Goal: Task Accomplishment & Management: Complete application form

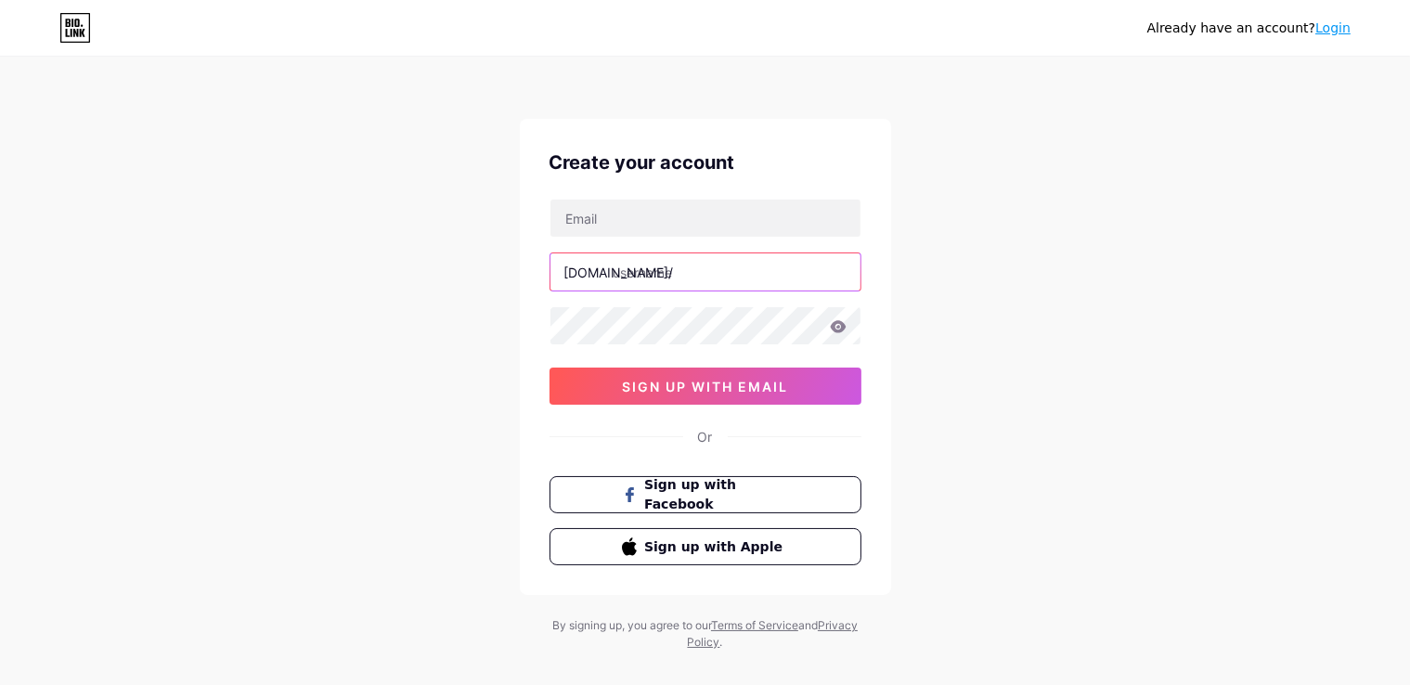
click at [661, 261] on input "text" at bounding box center [705, 271] width 310 height 37
click at [667, 267] on input "text" at bounding box center [705, 271] width 310 height 37
paste input "hieuphunu"
type input "hieuphunu"
click at [647, 214] on input "text" at bounding box center [705, 218] width 310 height 37
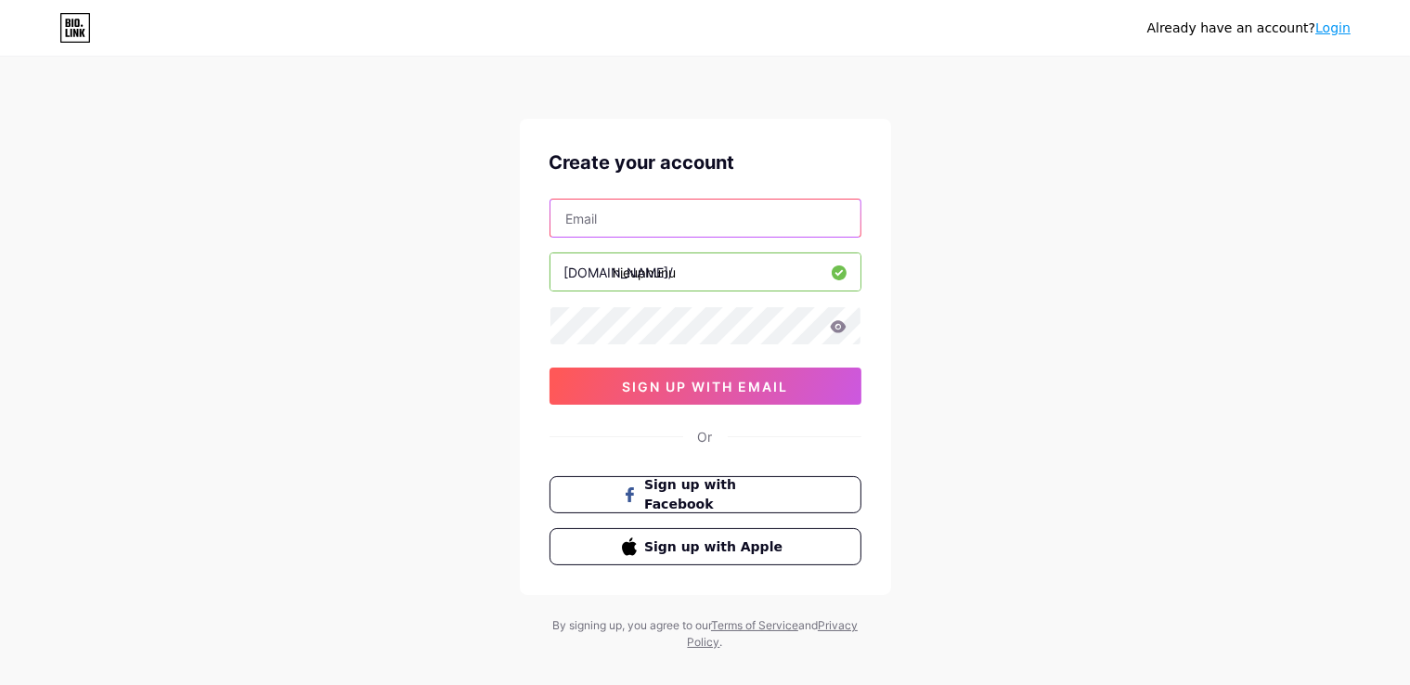
type input "[DOMAIN_NAME][EMAIL_ADDRESS][DOMAIN_NAME]"
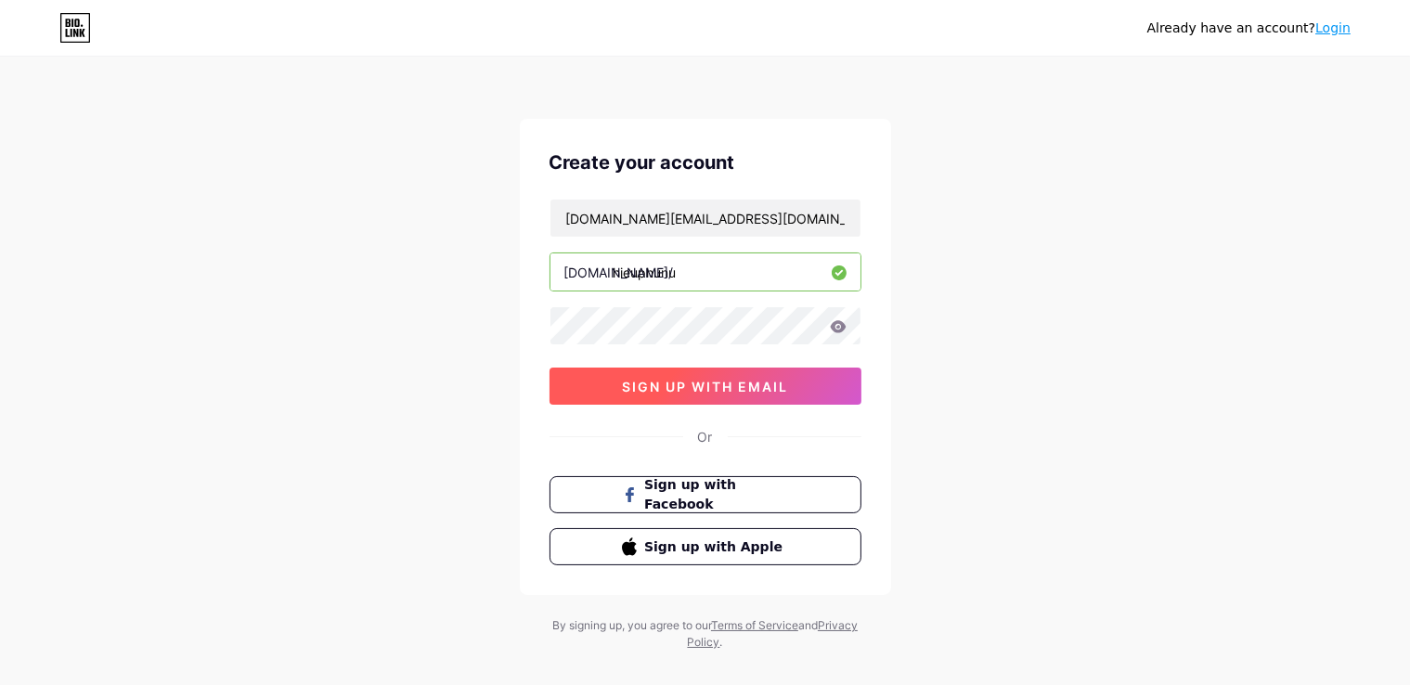
click at [704, 383] on span "sign up with email" at bounding box center [705, 387] width 166 height 16
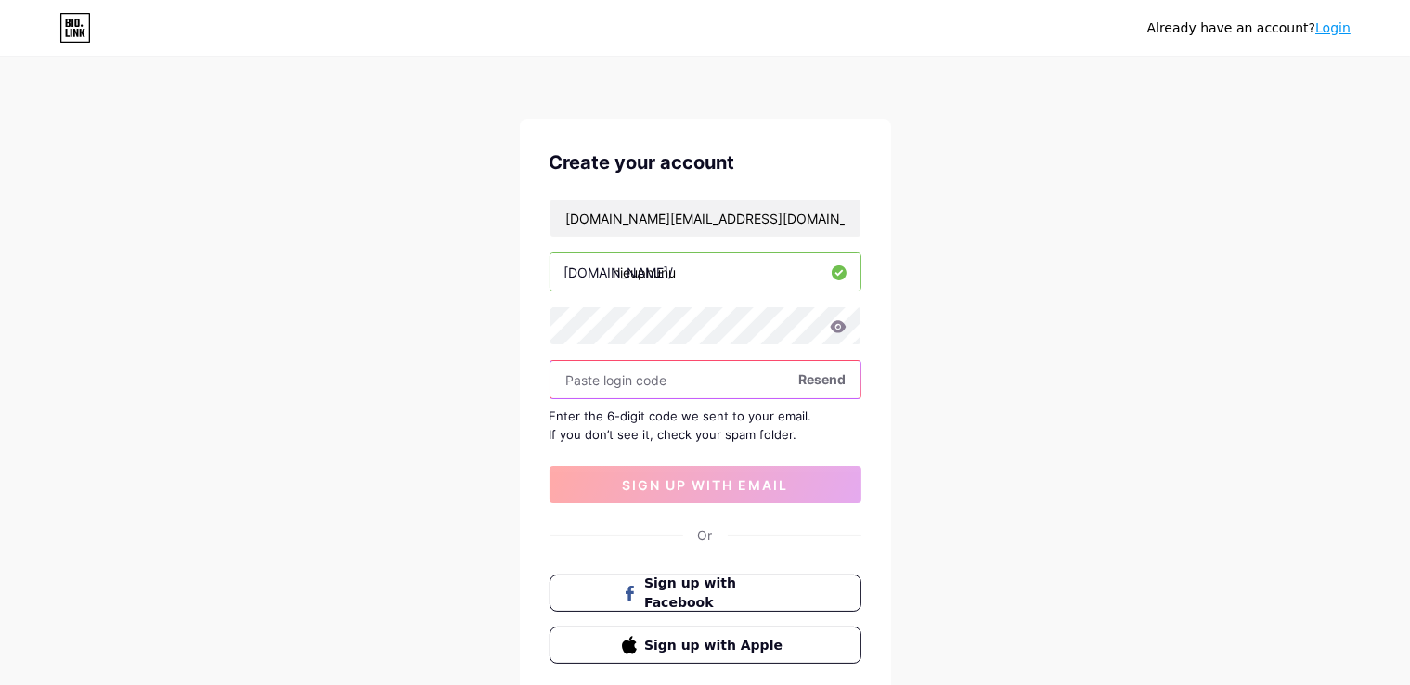
click at [645, 388] on input "text" at bounding box center [705, 379] width 310 height 37
paste input "717259"
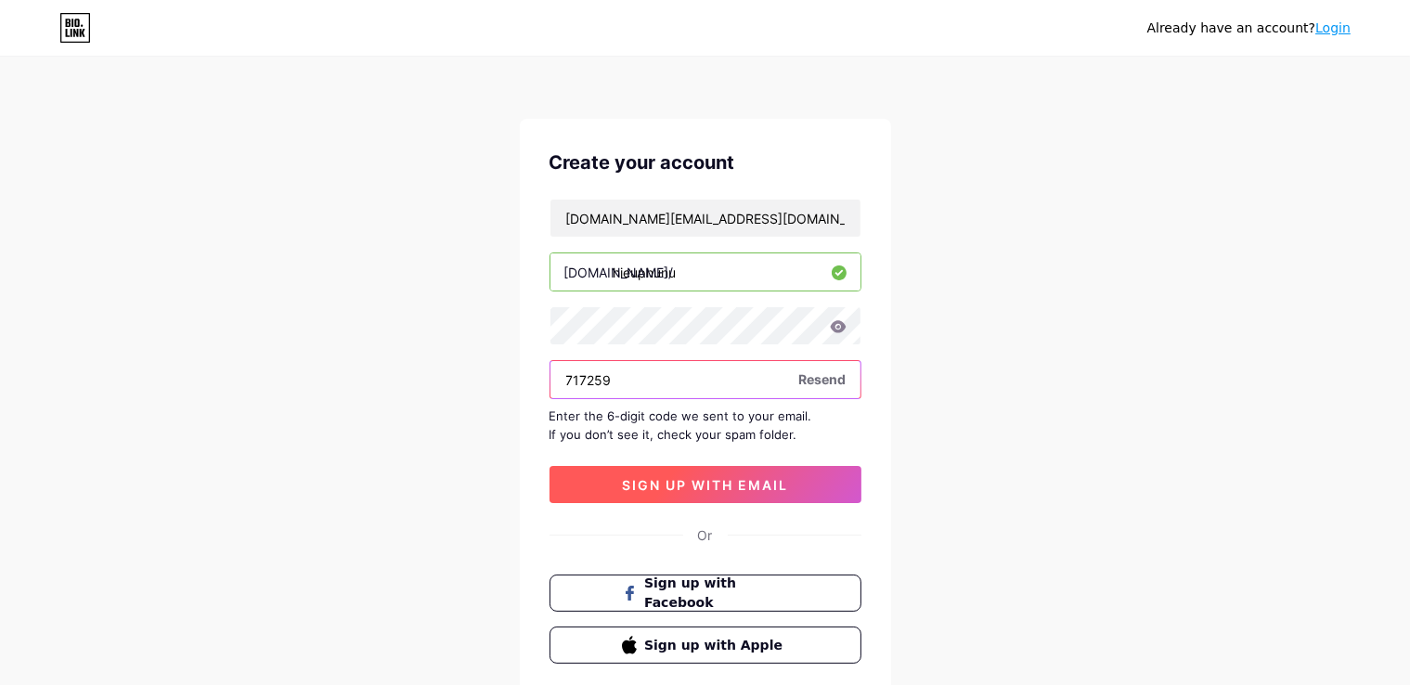
type input "717259"
click at [678, 479] on span "sign up with email" at bounding box center [705, 485] width 166 height 16
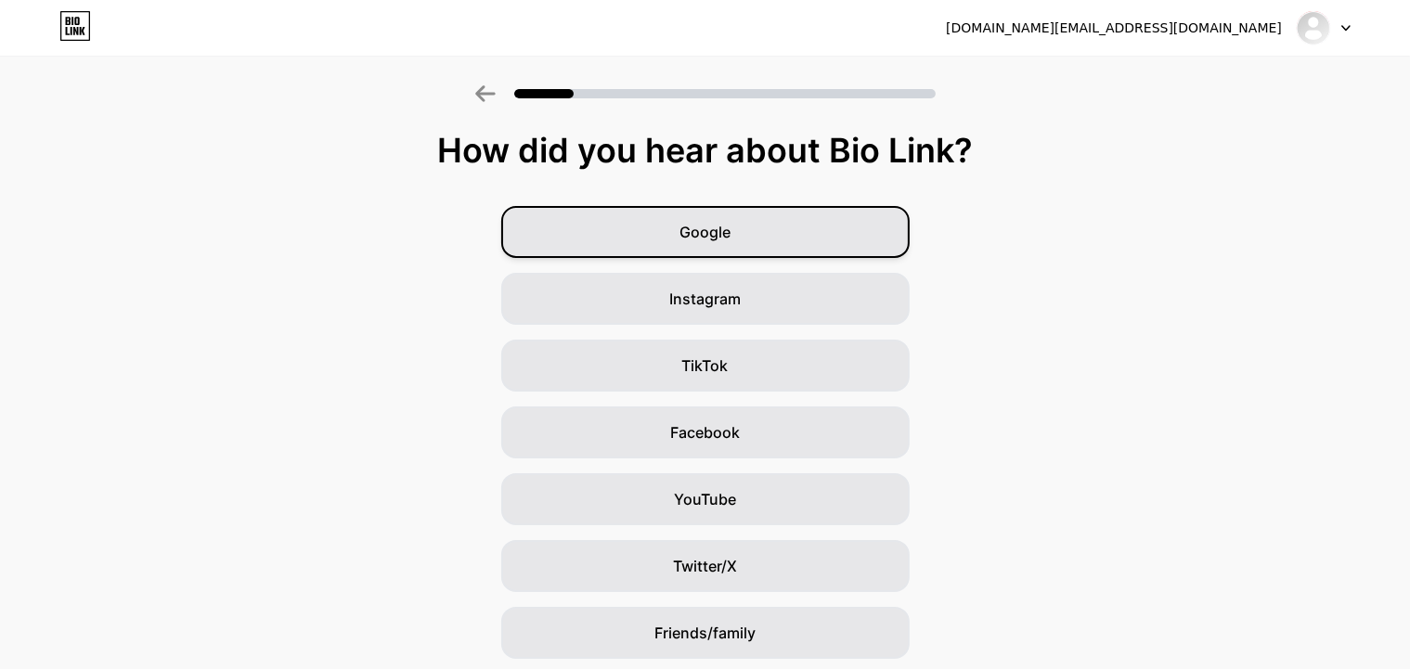
click at [690, 231] on span "Google" at bounding box center [704, 232] width 51 height 22
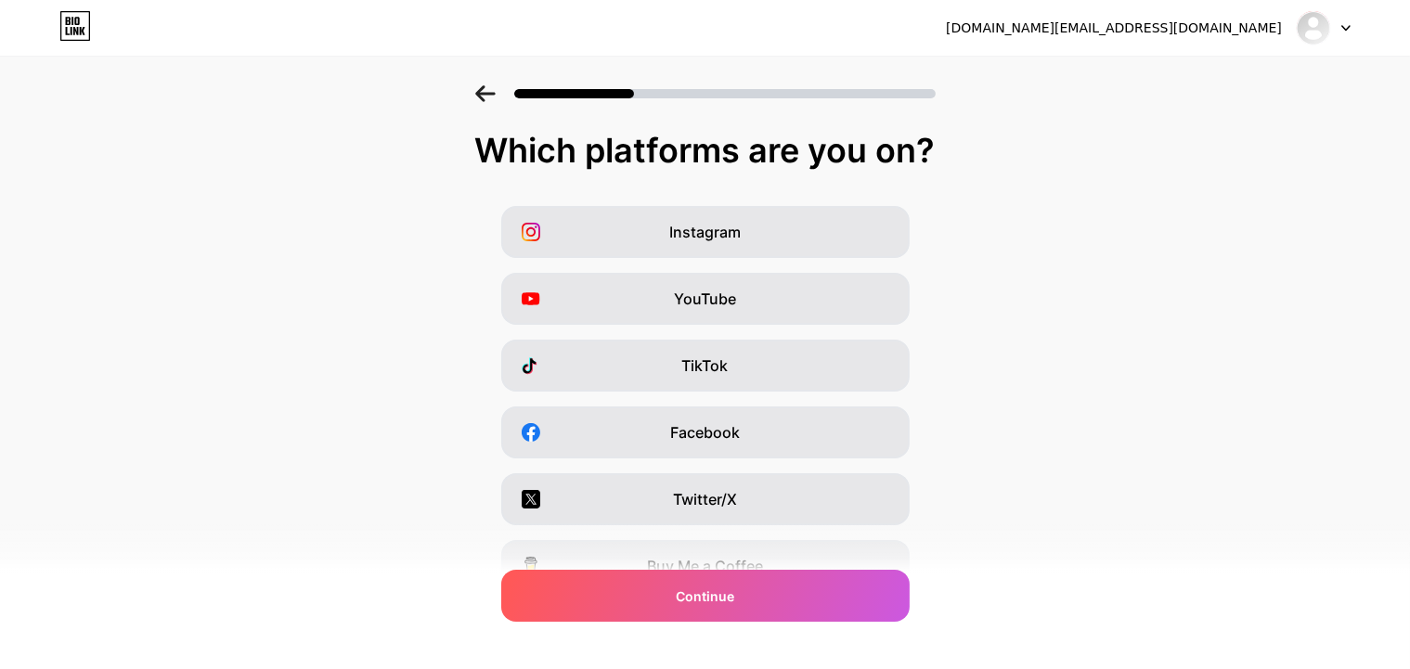
scroll to position [224, 0]
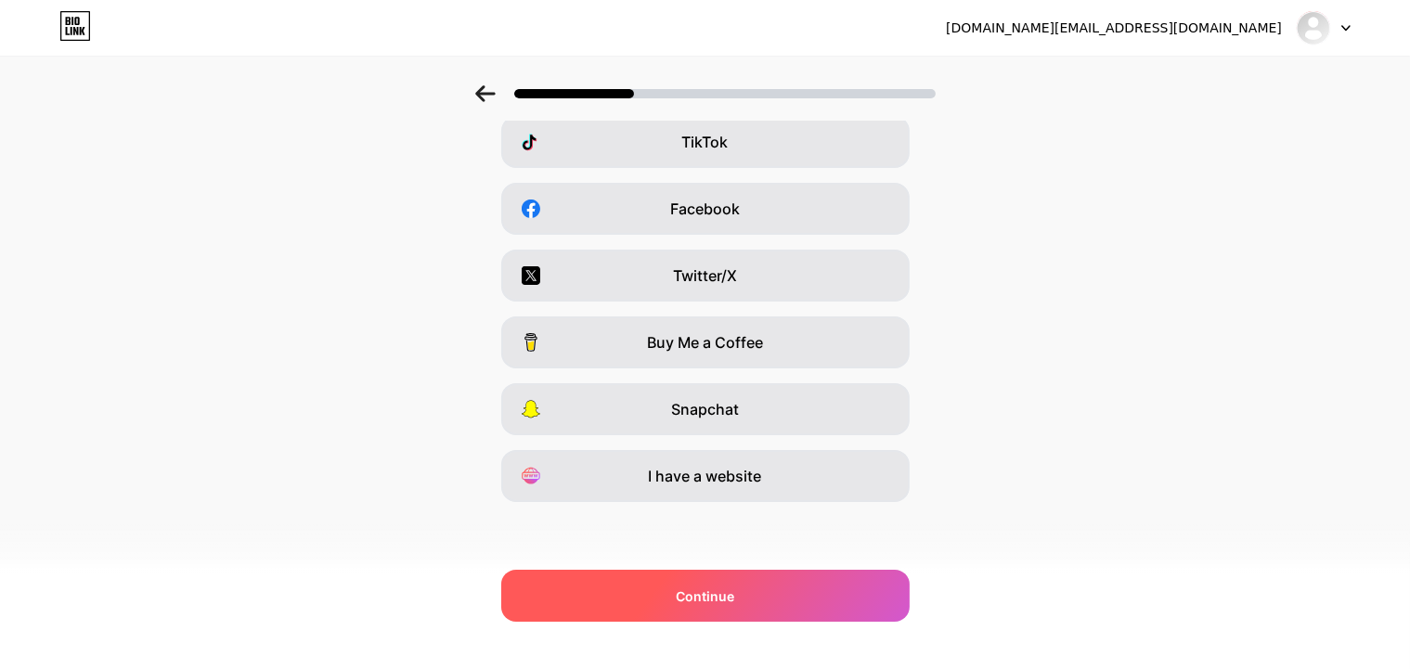
click at [702, 596] on span "Continue" at bounding box center [705, 596] width 58 height 19
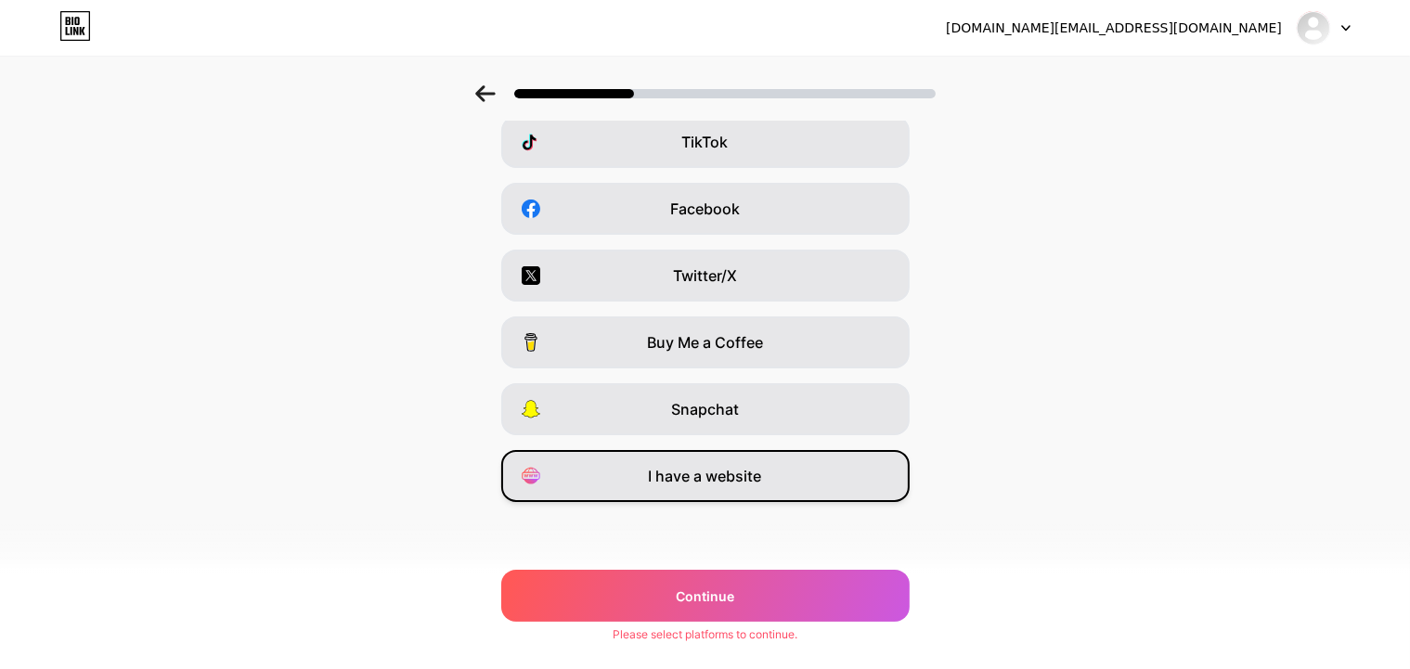
click at [734, 484] on span "I have a website" at bounding box center [705, 476] width 113 height 22
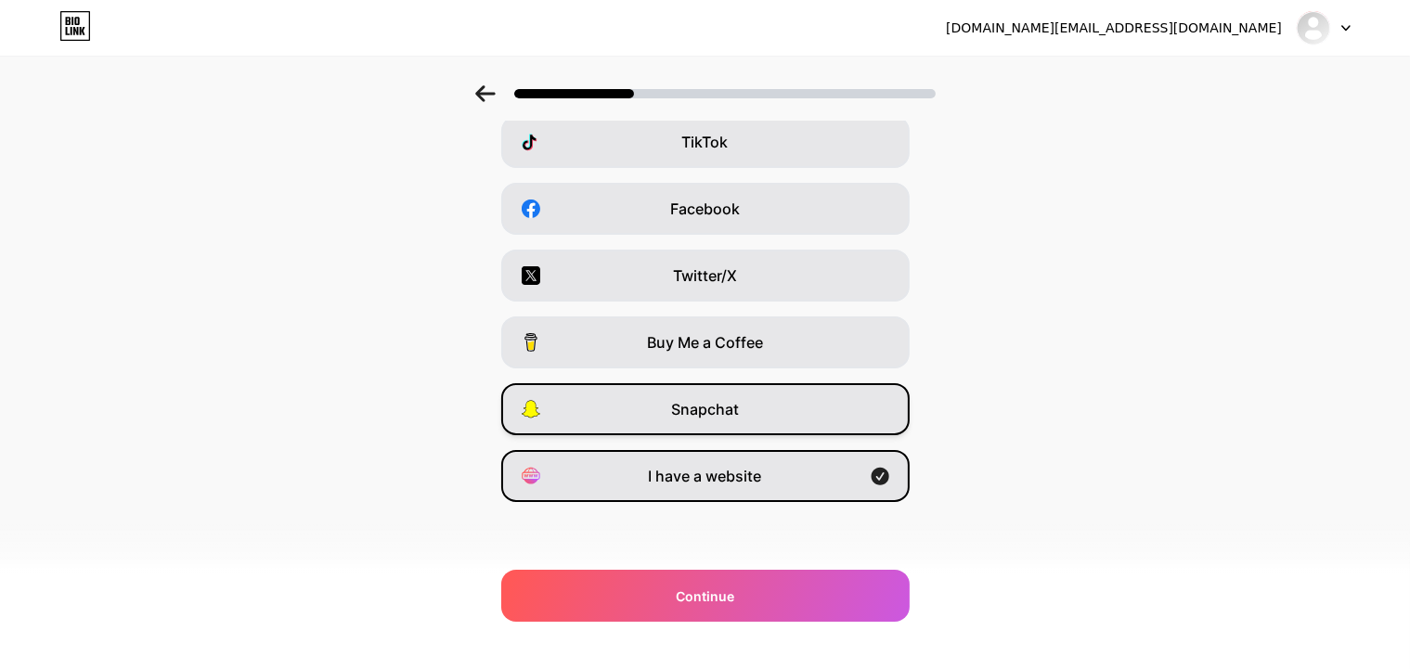
click at [702, 409] on span "Snapchat" at bounding box center [705, 409] width 68 height 22
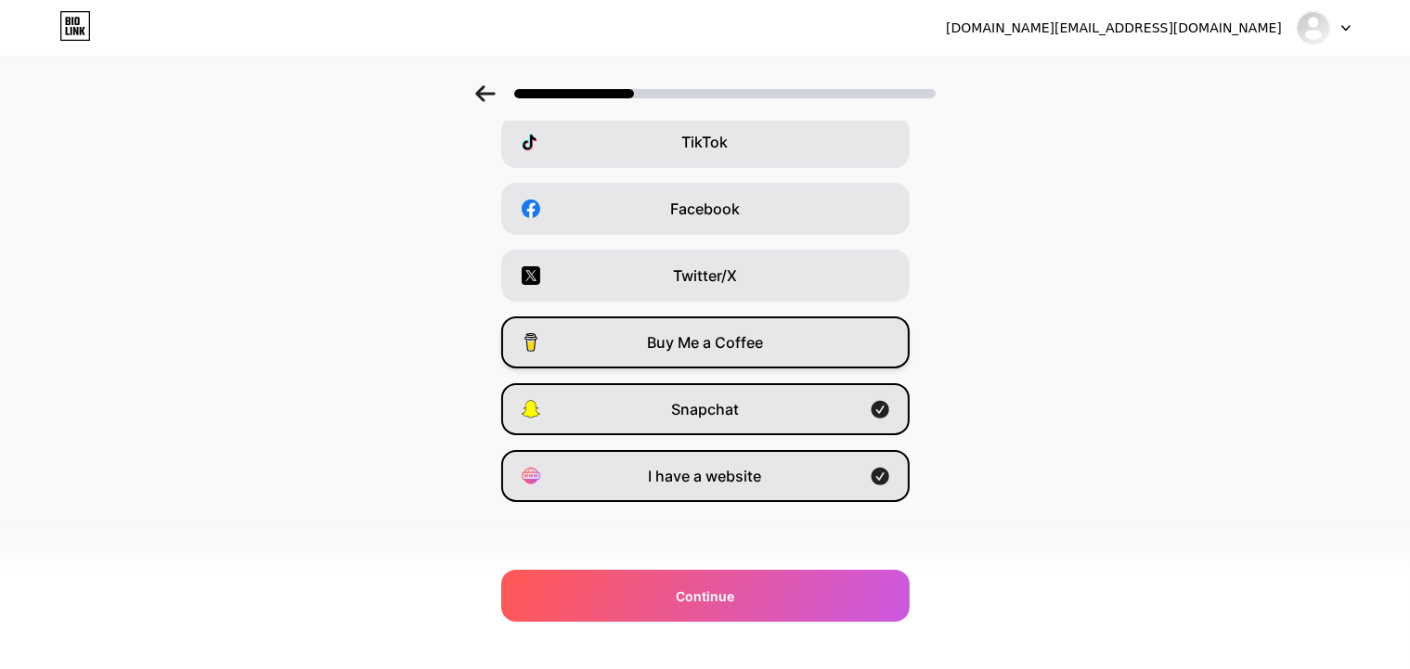
click at [713, 343] on span "Buy Me a Coffee" at bounding box center [705, 342] width 116 height 22
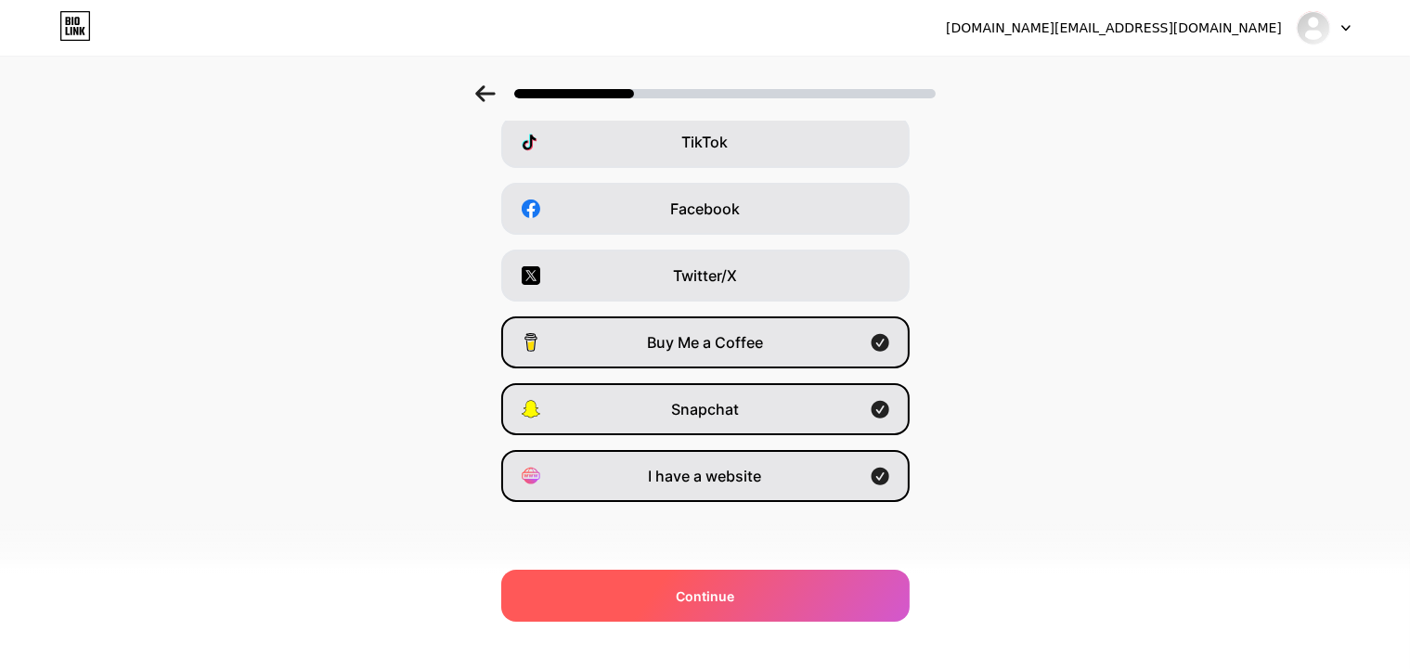
click at [705, 595] on span "Continue" at bounding box center [705, 596] width 58 height 19
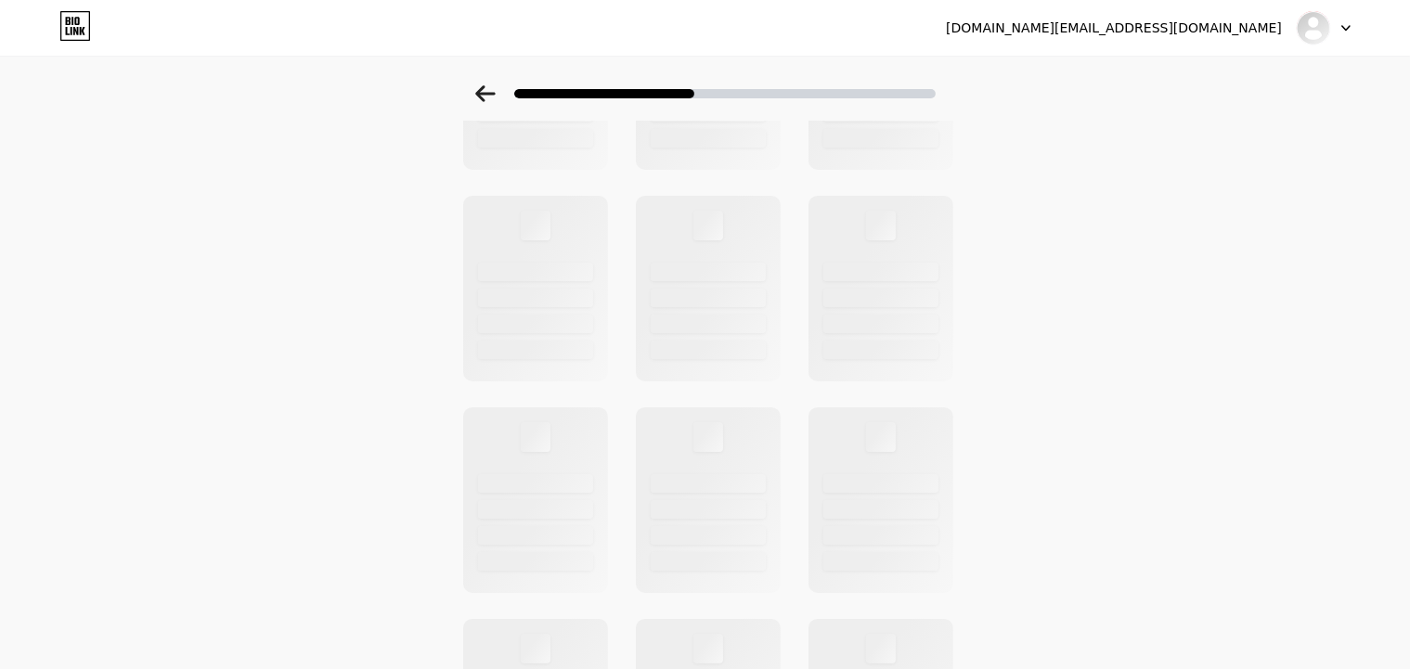
scroll to position [0, 0]
click at [705, 253] on div at bounding box center [707, 300] width 149 height 191
click at [552, 254] on div at bounding box center [534, 300] width 149 height 191
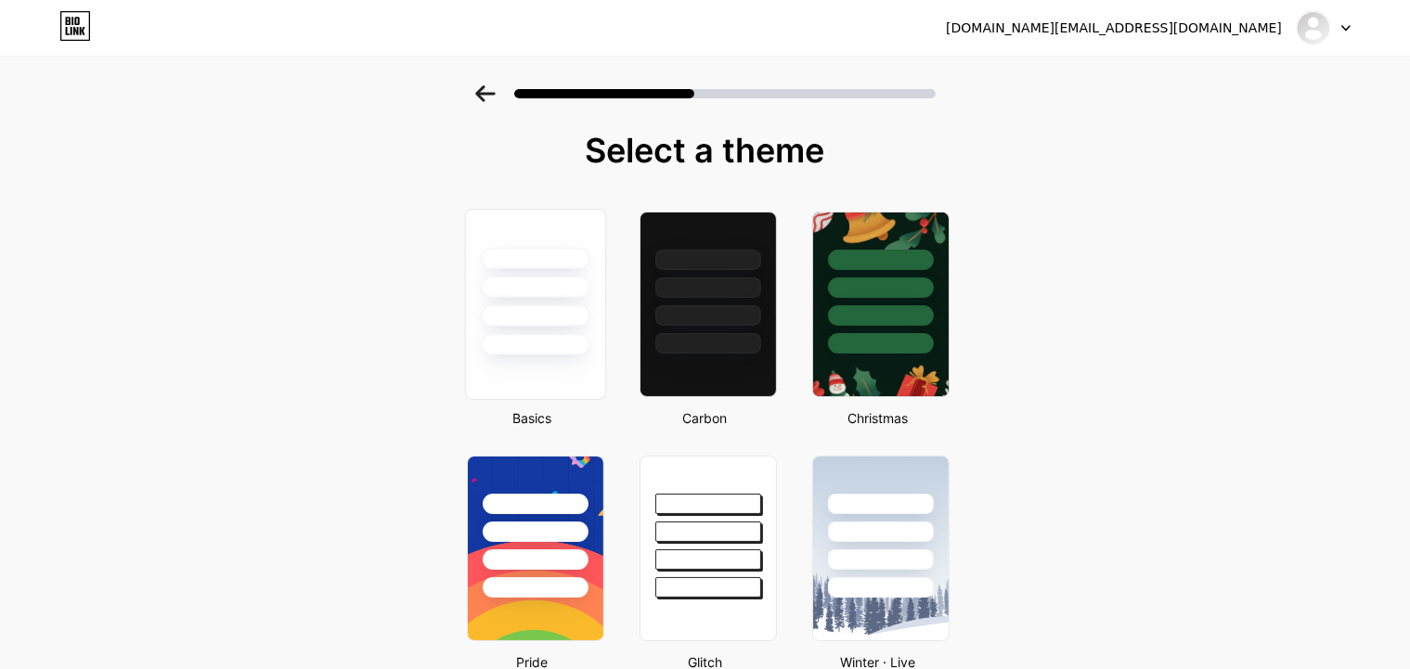
click at [546, 265] on div at bounding box center [535, 258] width 109 height 21
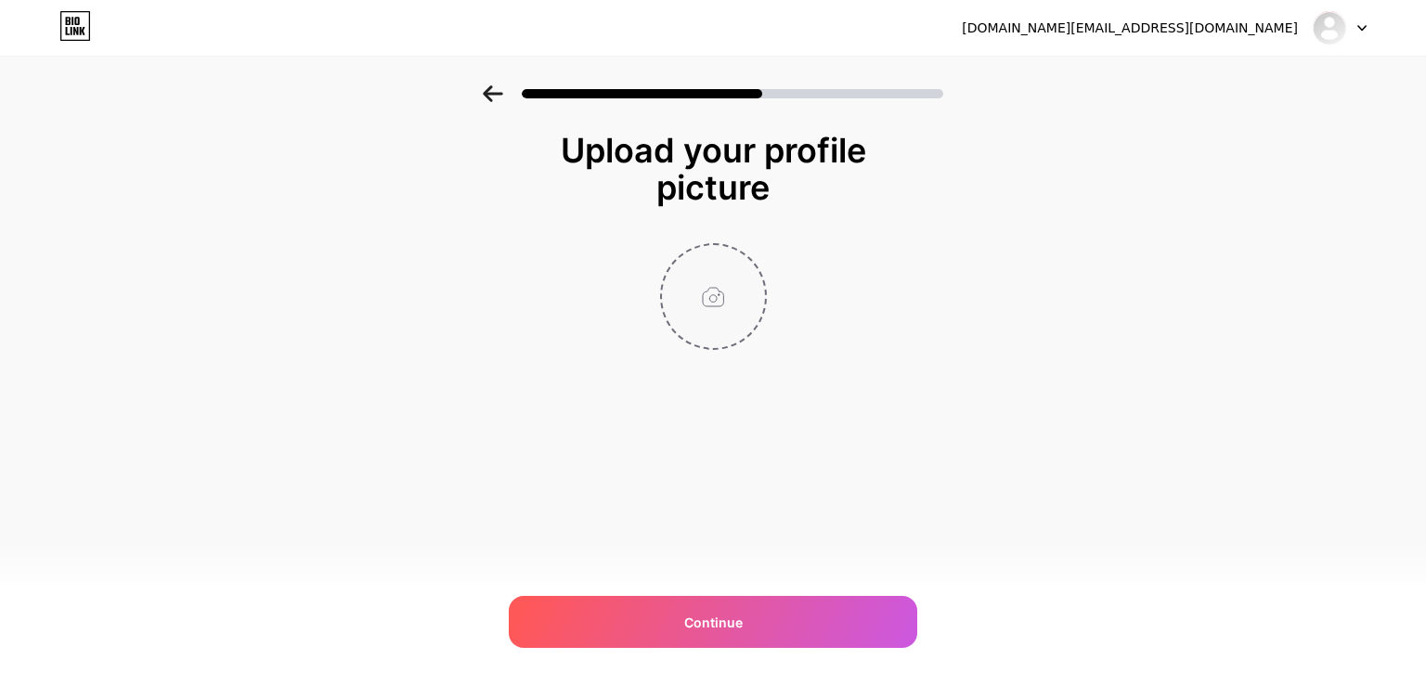
click at [720, 317] on input "file" at bounding box center [713, 296] width 103 height 103
type input "C:\fakepath\[PERSON_NAME]-nu.jpg"
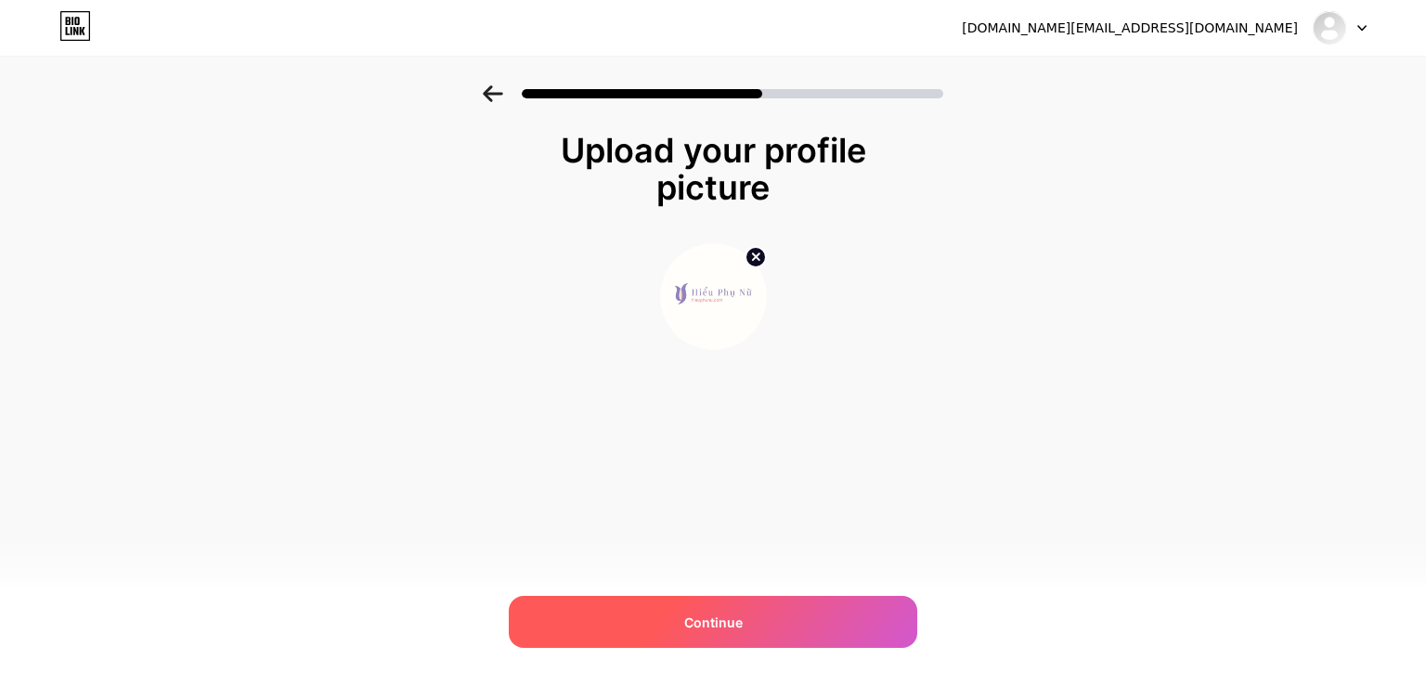
click at [679, 614] on div "Continue" at bounding box center [713, 622] width 408 height 52
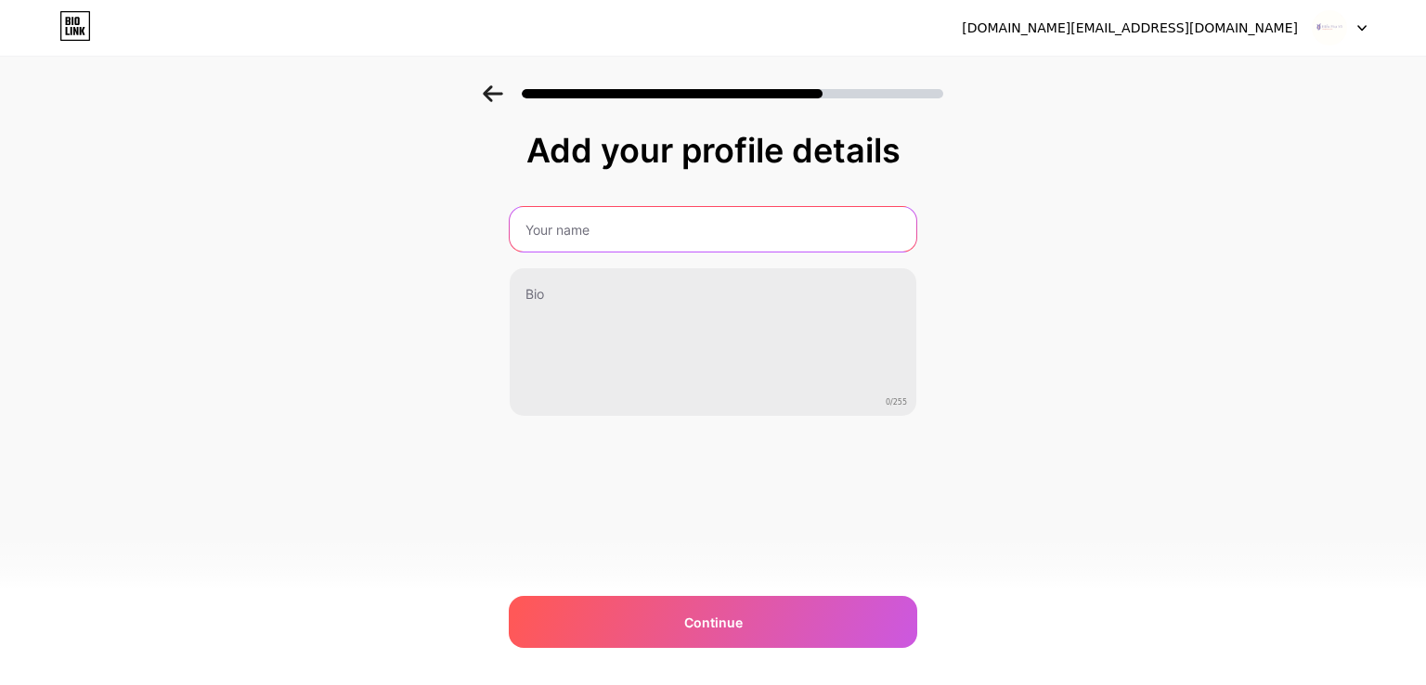
click at [587, 214] on input "text" at bounding box center [713, 229] width 407 height 45
type input "[PERSON_NAME] nữ | [PERSON_NAME] sống, [PERSON_NAME] [PERSON_NAME] để [PERSON_N…"
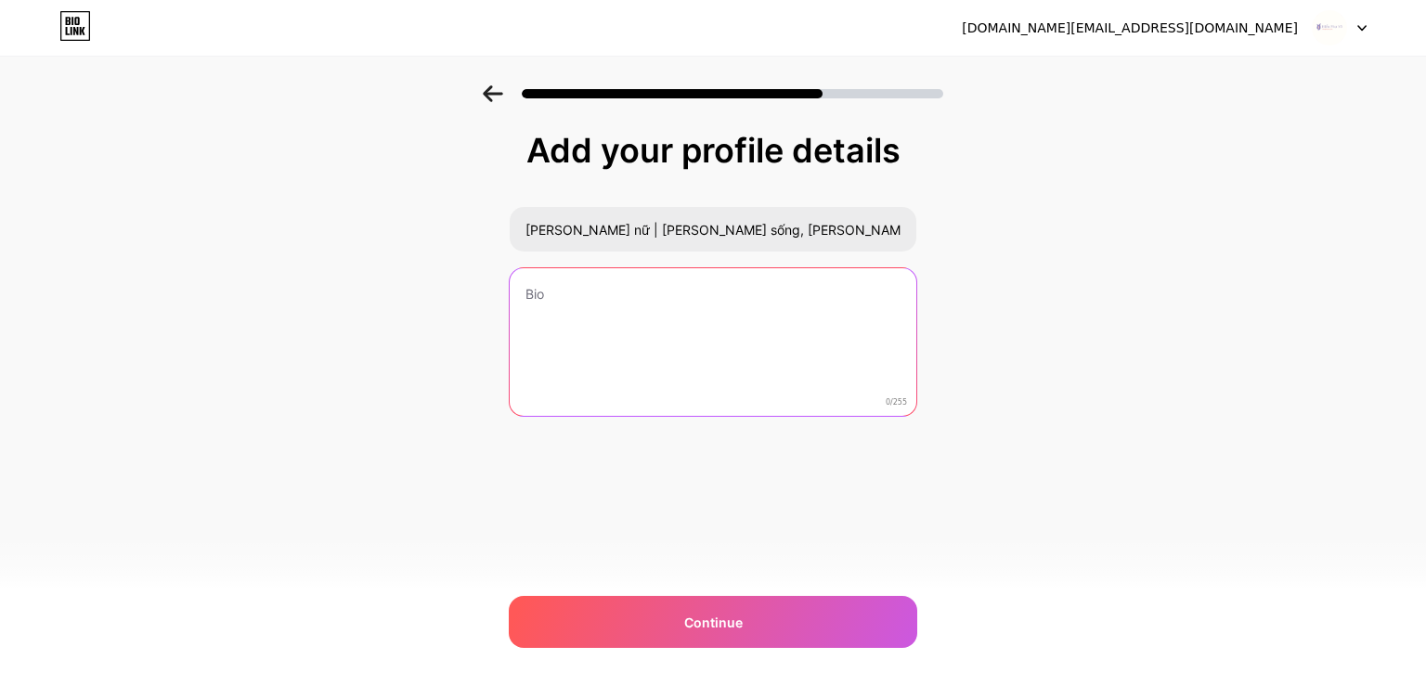
click at [708, 298] on textarea at bounding box center [713, 342] width 407 height 149
paste textarea "[PERSON_NAME] nữ - [PERSON_NAME] tri [PERSON_NAME] và cảm hứng về sức khỏe, làm…"
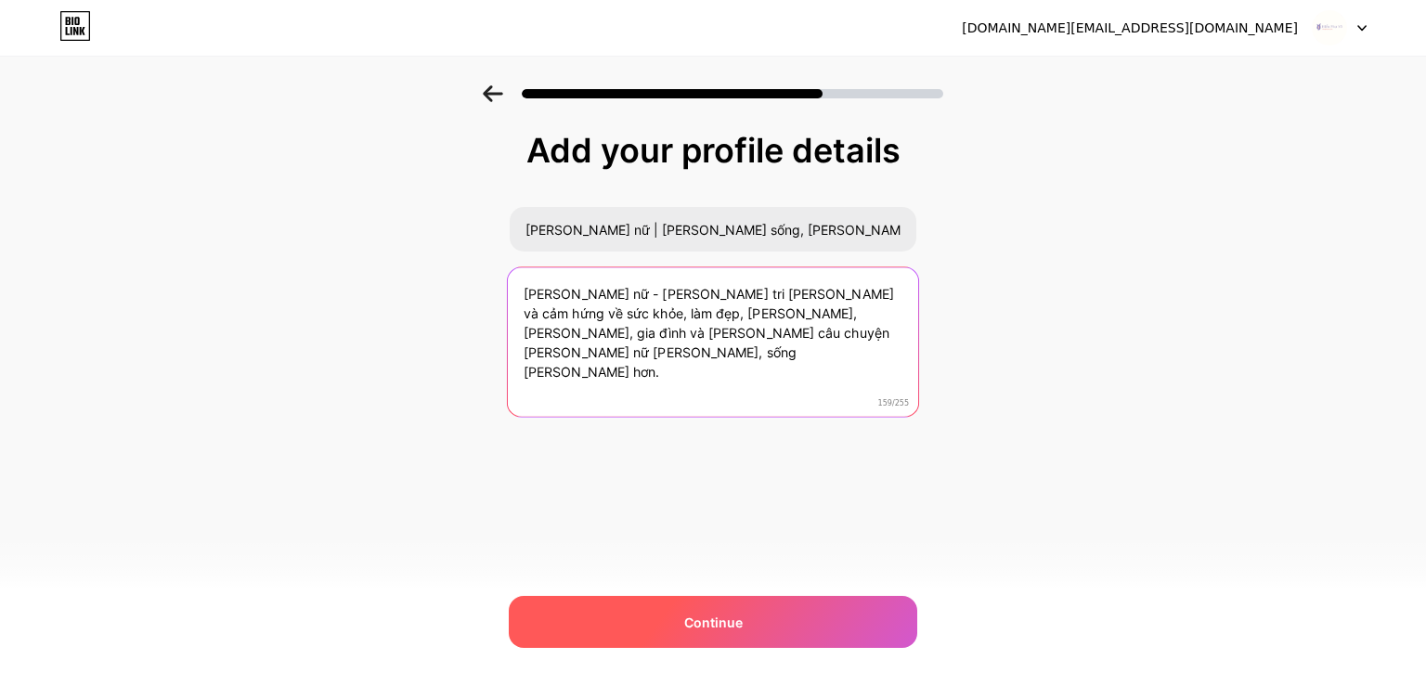
type textarea "[PERSON_NAME] nữ - [PERSON_NAME] tri [PERSON_NAME] và cảm hứng về sức khỏe, làm…"
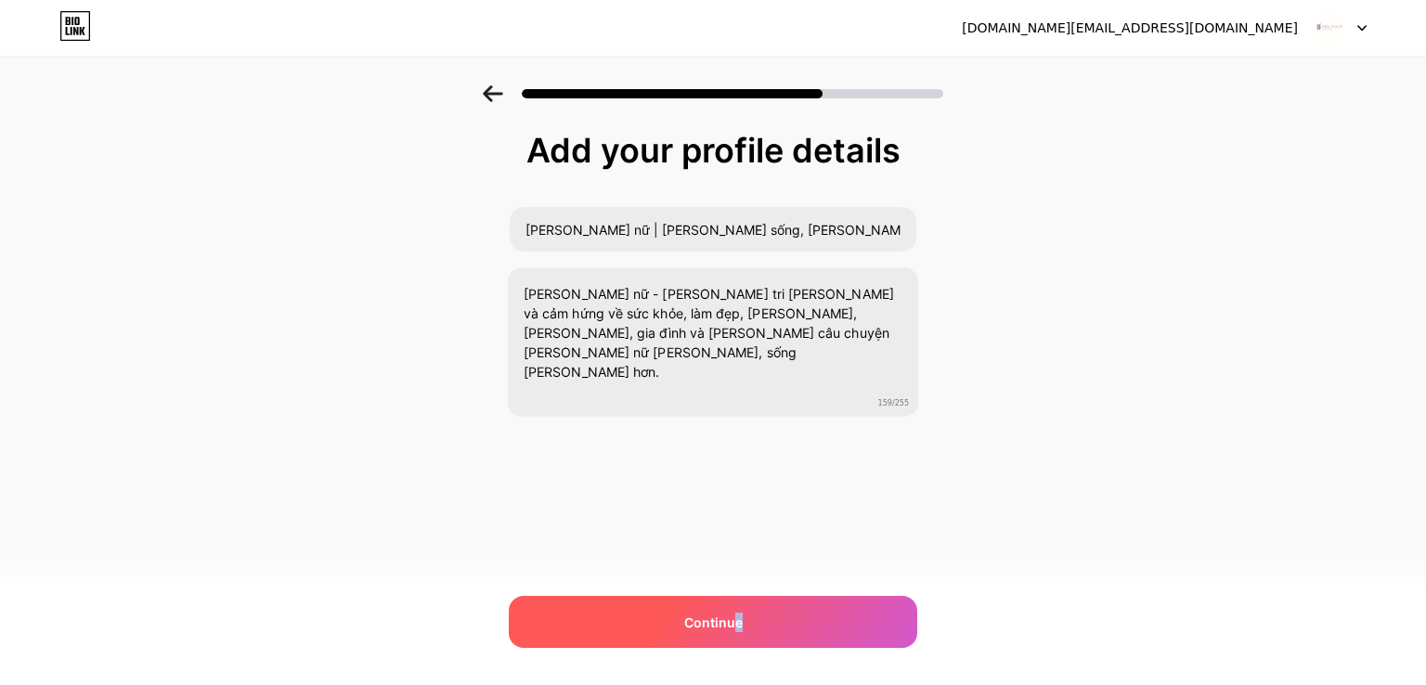
click at [736, 625] on span "Continue" at bounding box center [713, 622] width 58 height 19
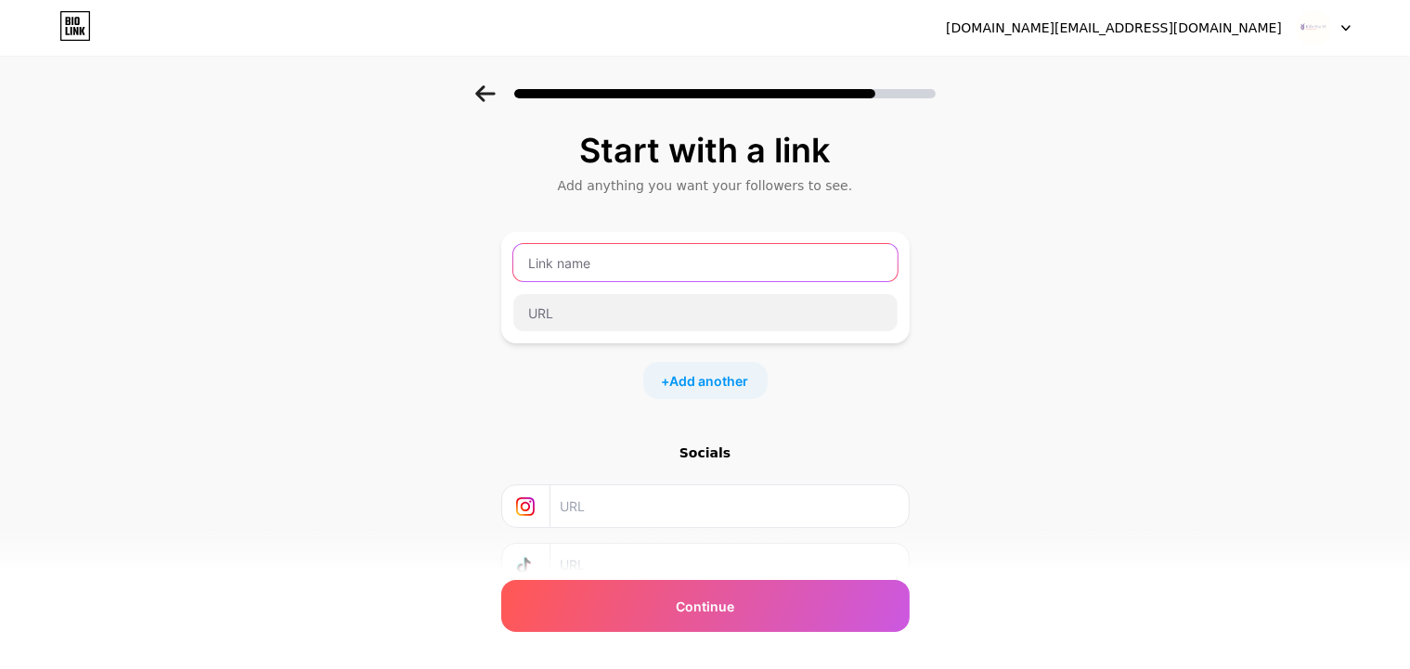
click at [680, 255] on input "text" at bounding box center [705, 262] width 384 height 37
click at [675, 265] on input "text" at bounding box center [705, 262] width 384 height 37
paste input "[PERSON_NAME] nữ"
type input "[PERSON_NAME] nữ"
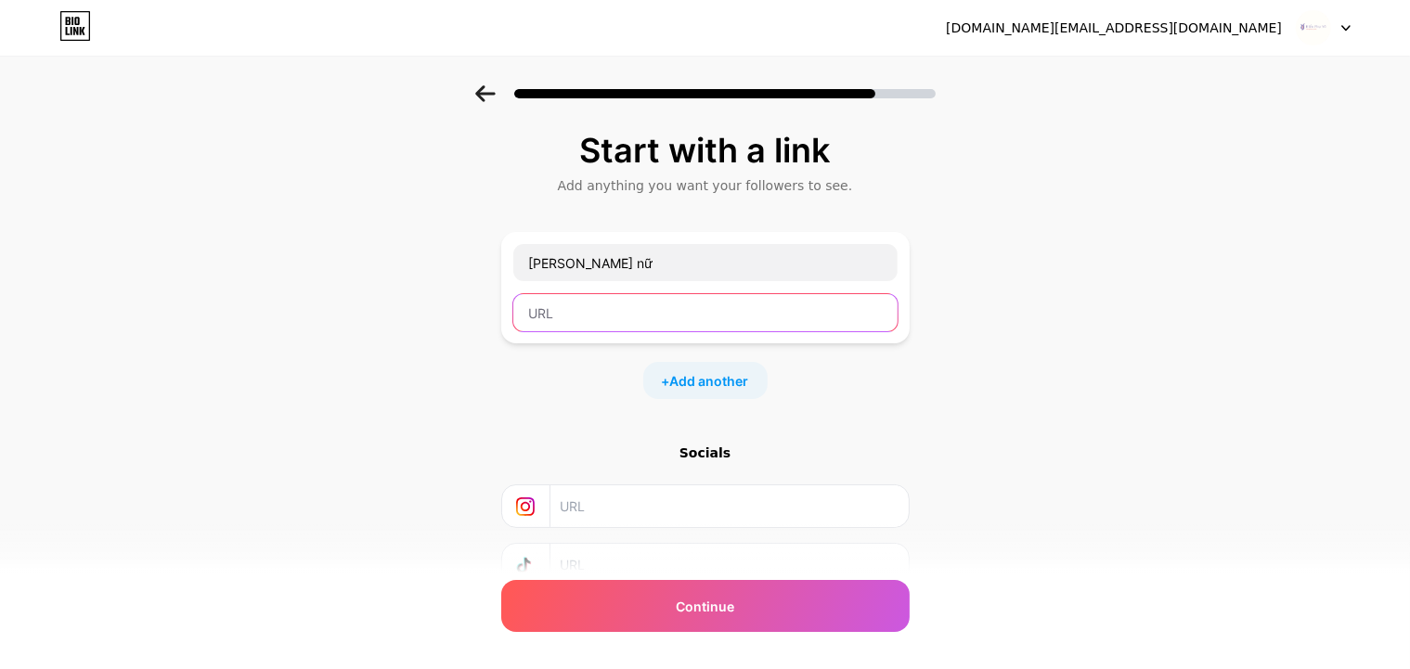
click at [657, 313] on input "text" at bounding box center [705, 312] width 384 height 37
click at [579, 313] on input "text" at bounding box center [705, 312] width 384 height 37
paste input "[URL][DOMAIN_NAME]"
type input "[URL][DOMAIN_NAME]"
click at [407, 322] on div "Start with a link Add anything you want your followers to see. [PERSON_NAME] nữ…" at bounding box center [705, 411] width 1410 height 653
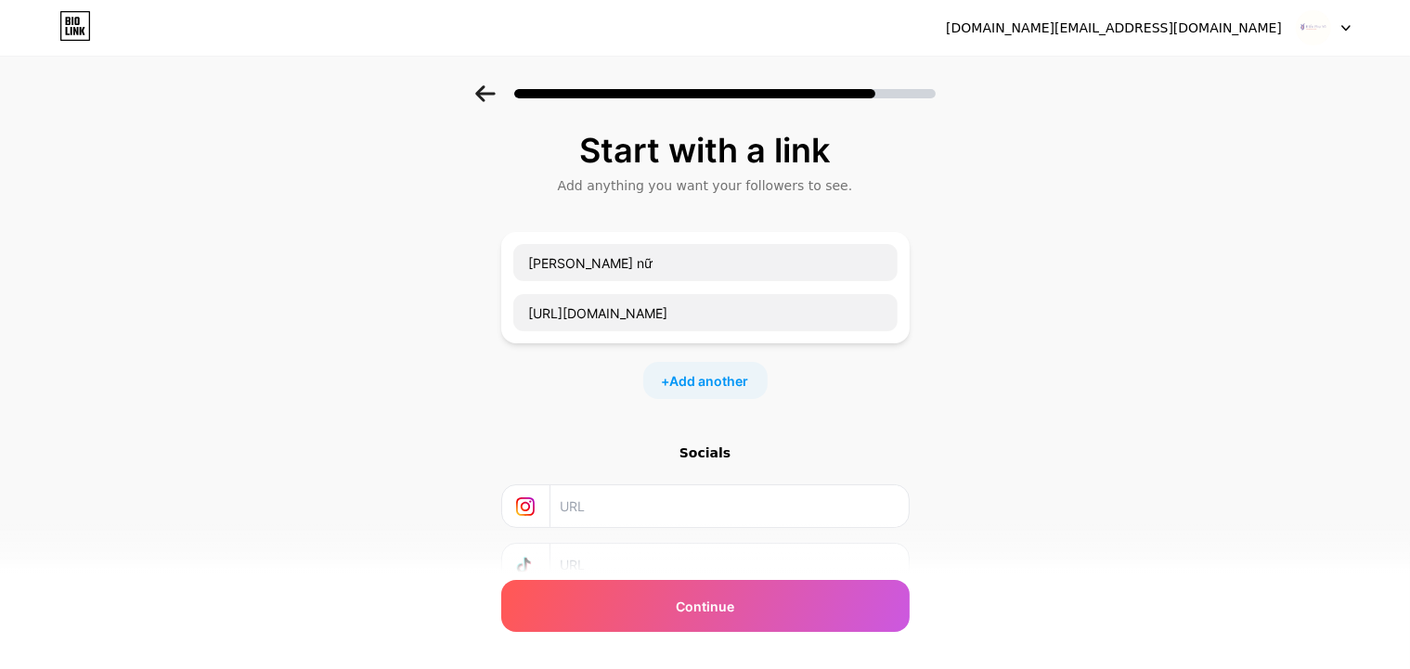
scroll to position [141, 0]
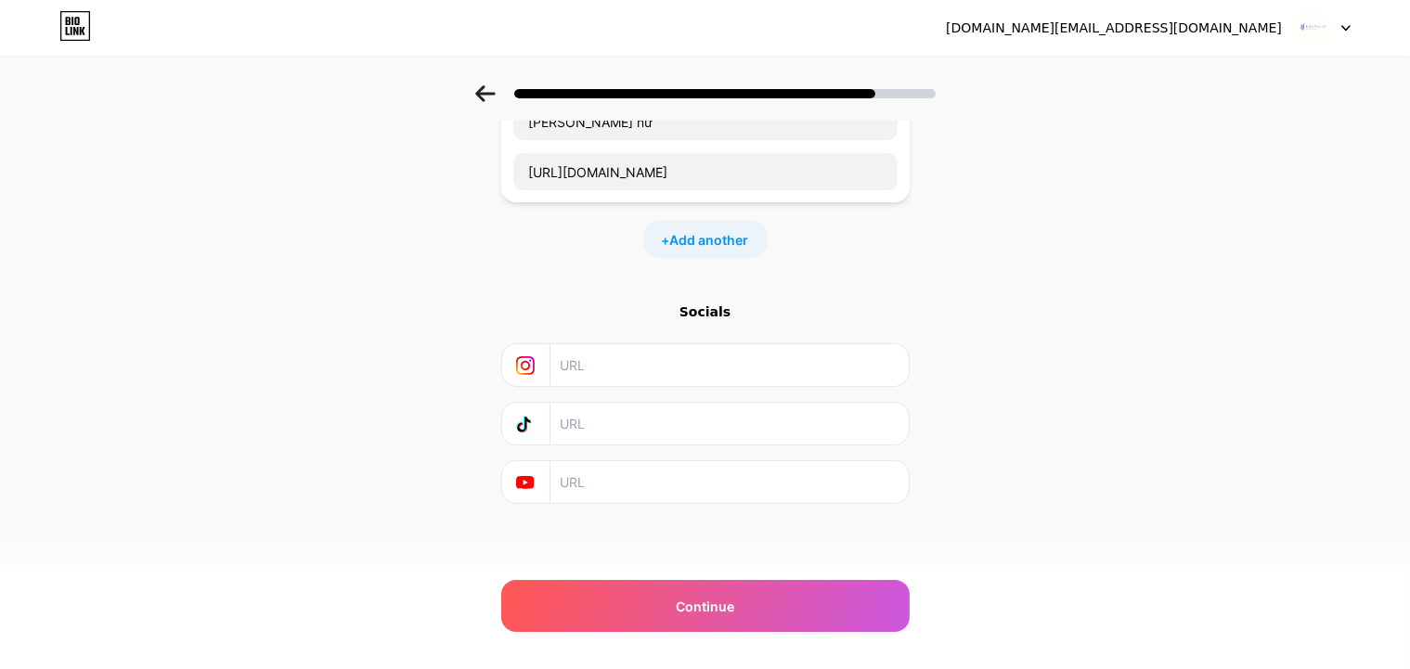
click at [600, 361] on input "text" at bounding box center [728, 365] width 337 height 42
drag, startPoint x: 1192, startPoint y: 478, endPoint x: 1423, endPoint y: 498, distance: 232.0
click at [1192, 478] on div "Start with a link Add anything you want your followers to see. [PERSON_NAME] nữ…" at bounding box center [705, 270] width 1410 height 653
click at [612, 370] on input "text" at bounding box center [728, 365] width 337 height 42
paste input "[URL][DOMAIN_NAME]"
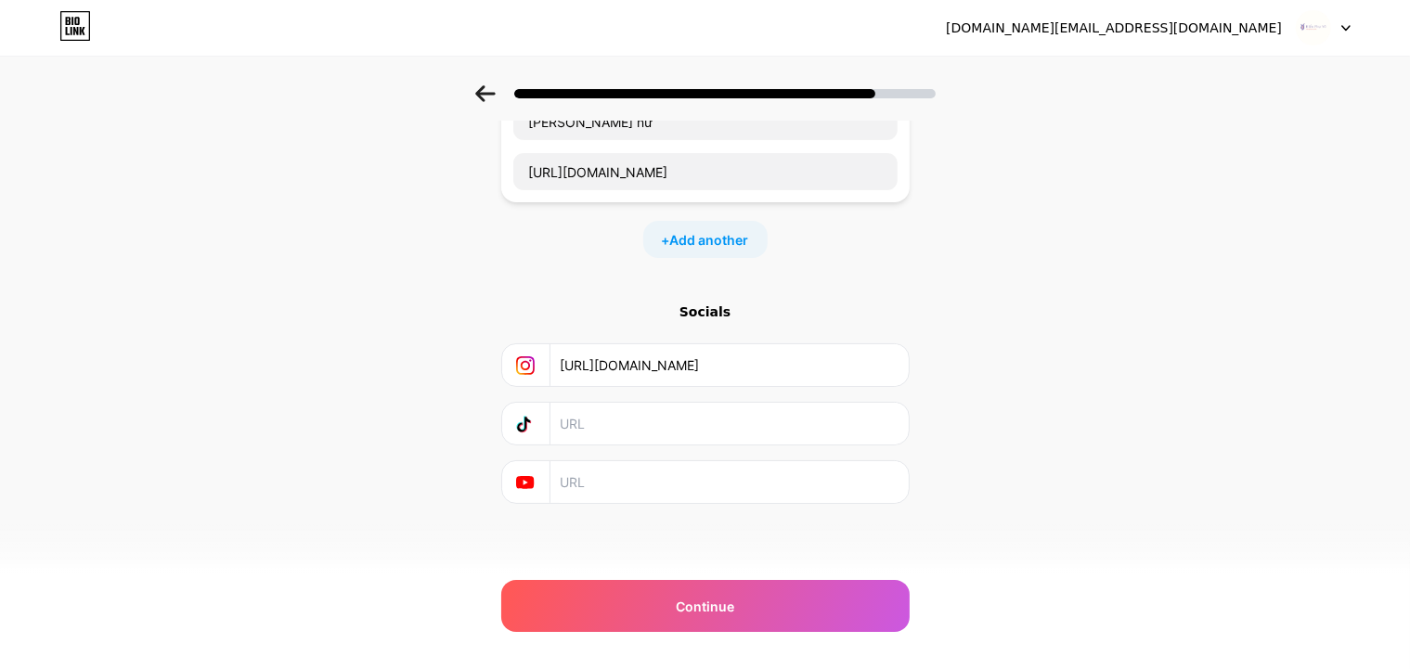
type input "[URL][DOMAIN_NAME]"
click at [614, 410] on input "text" at bounding box center [728, 424] width 337 height 42
click at [594, 433] on input "text" at bounding box center [728, 424] width 337 height 42
paste input "[URL][DOMAIN_NAME]"
type input "[URL][DOMAIN_NAME]"
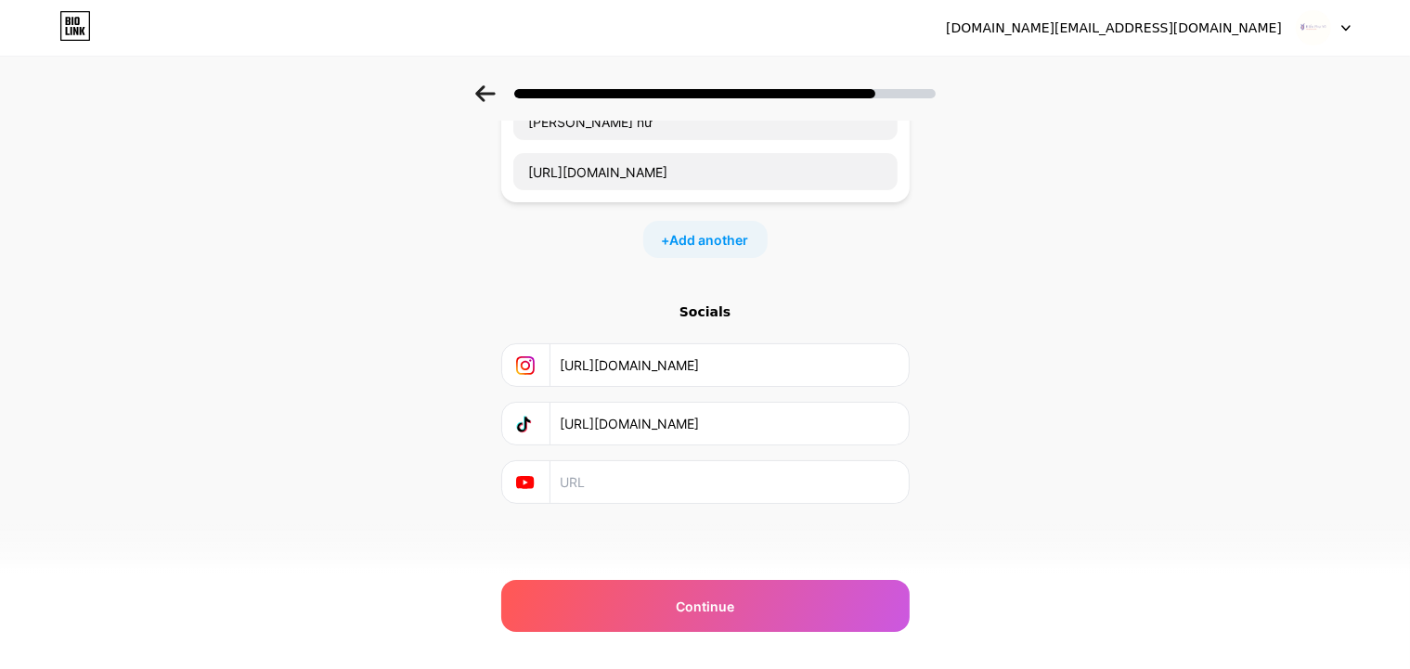
click at [624, 485] on input "text" at bounding box center [728, 482] width 337 height 42
click at [584, 481] on input "text" at bounding box center [728, 482] width 337 height 42
paste input "[URL][DOMAIN_NAME]"
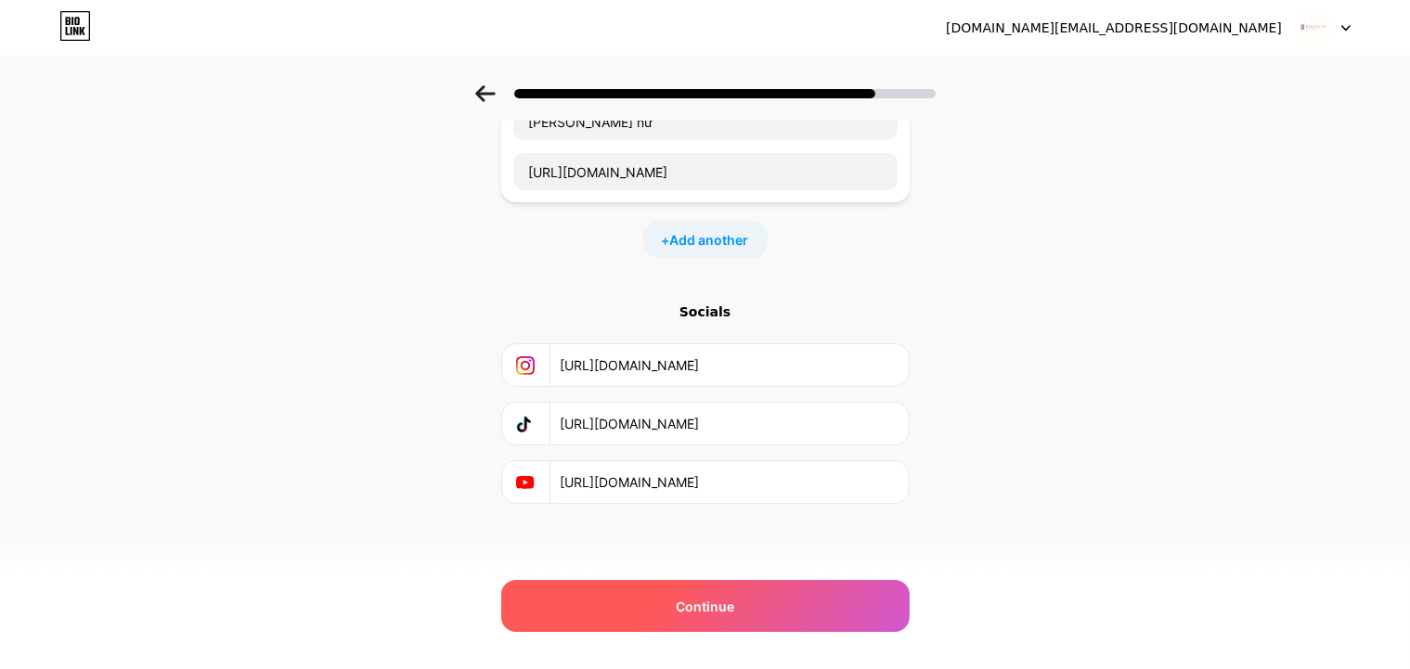
type input "[URL][DOMAIN_NAME]"
click at [687, 598] on span "Continue" at bounding box center [705, 606] width 58 height 19
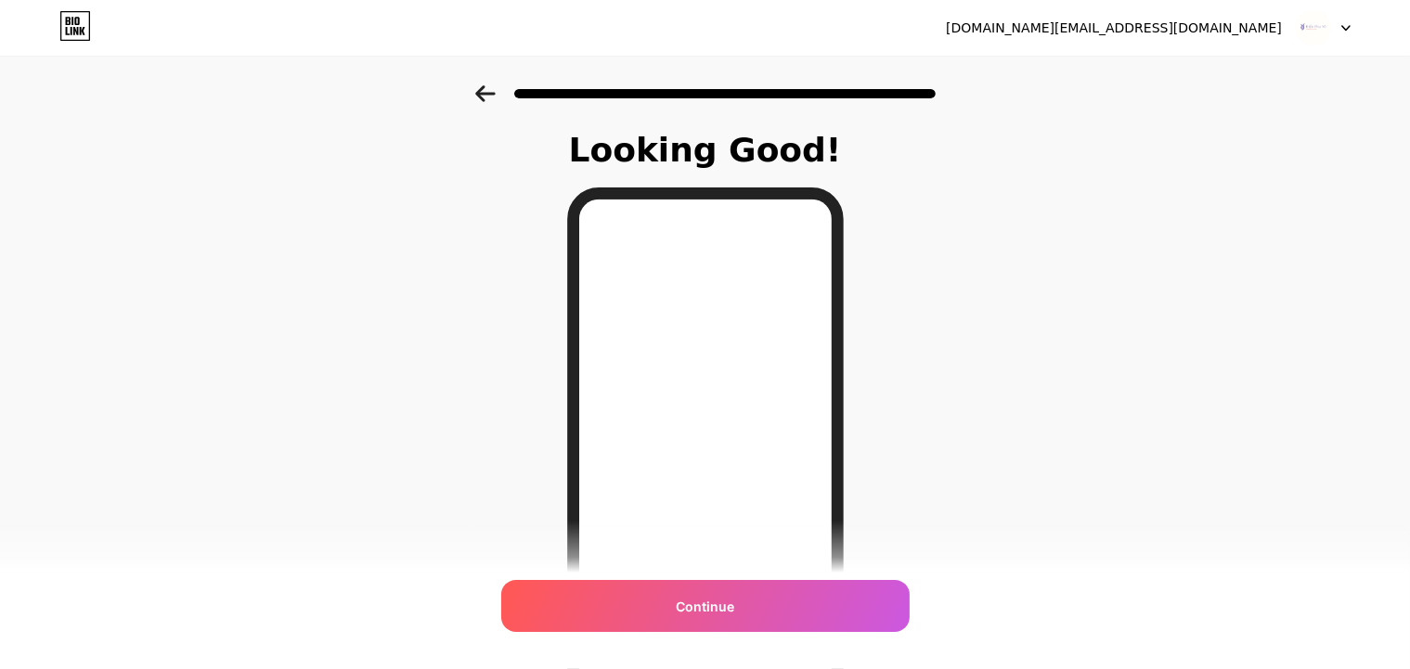
scroll to position [264, 0]
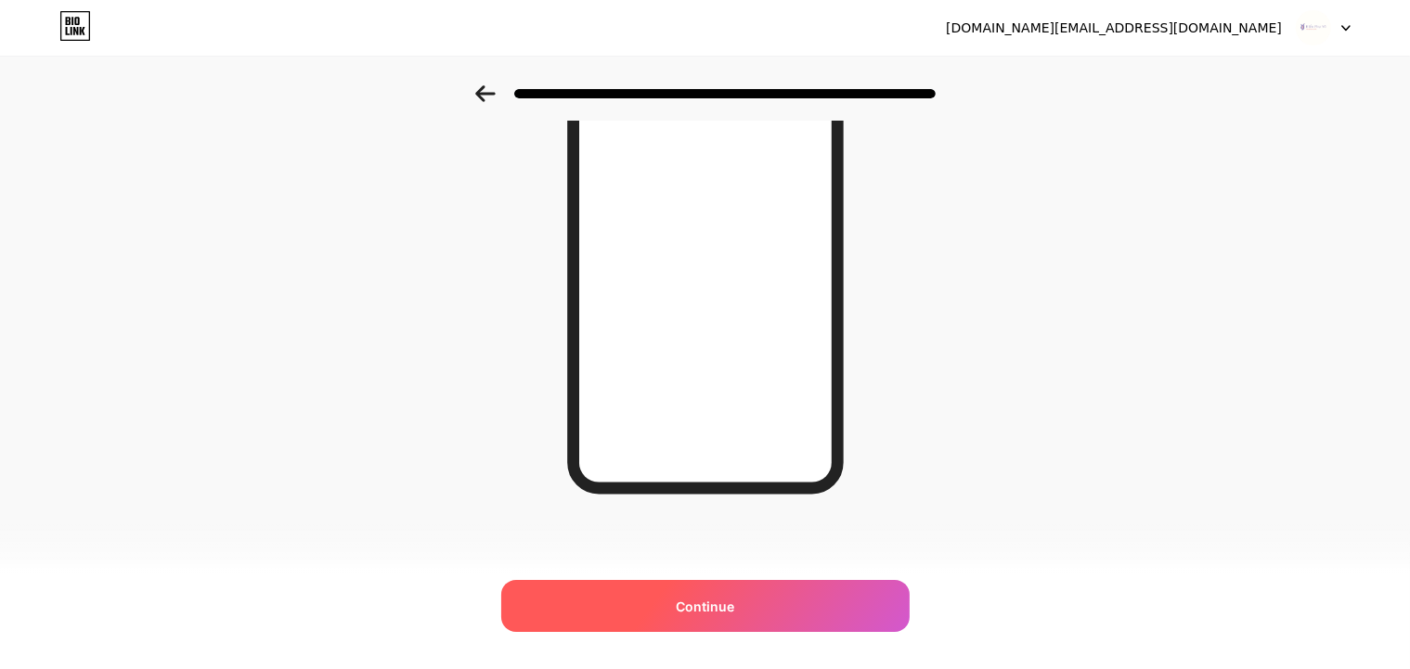
click at [717, 610] on span "Continue" at bounding box center [705, 606] width 58 height 19
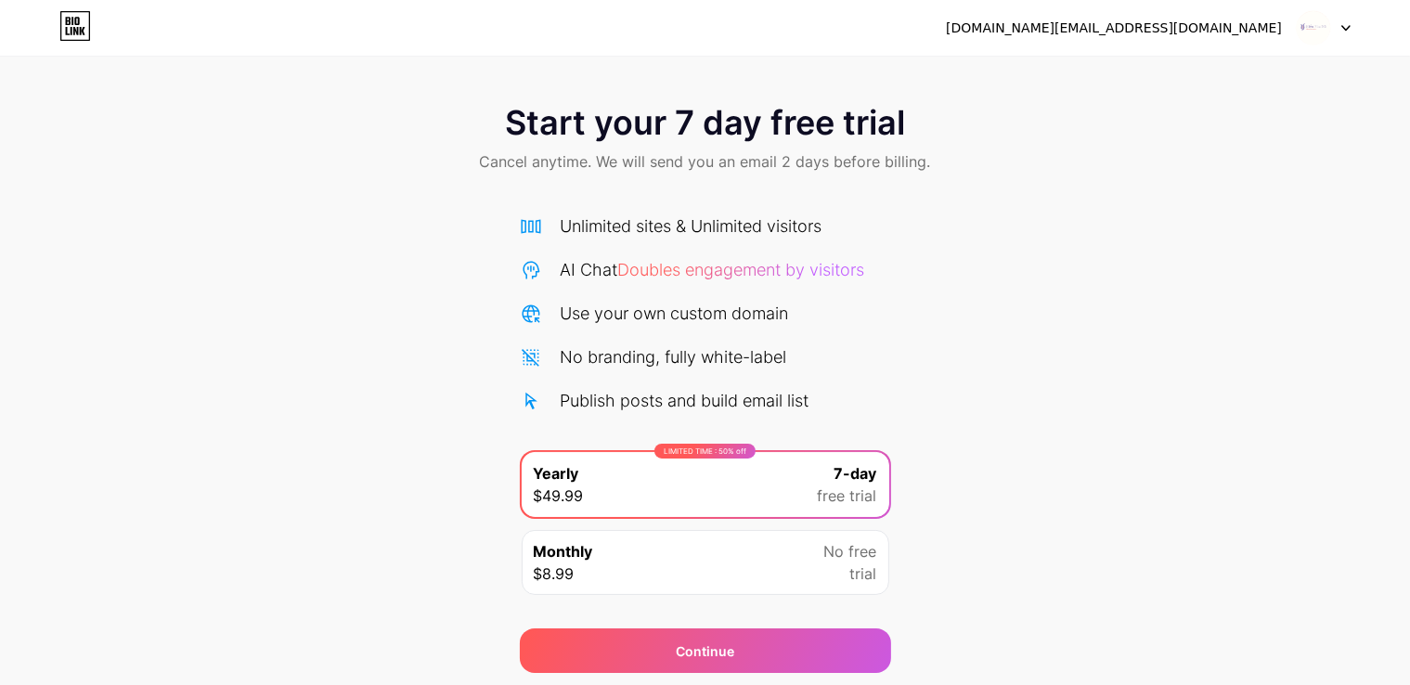
scroll to position [61, 0]
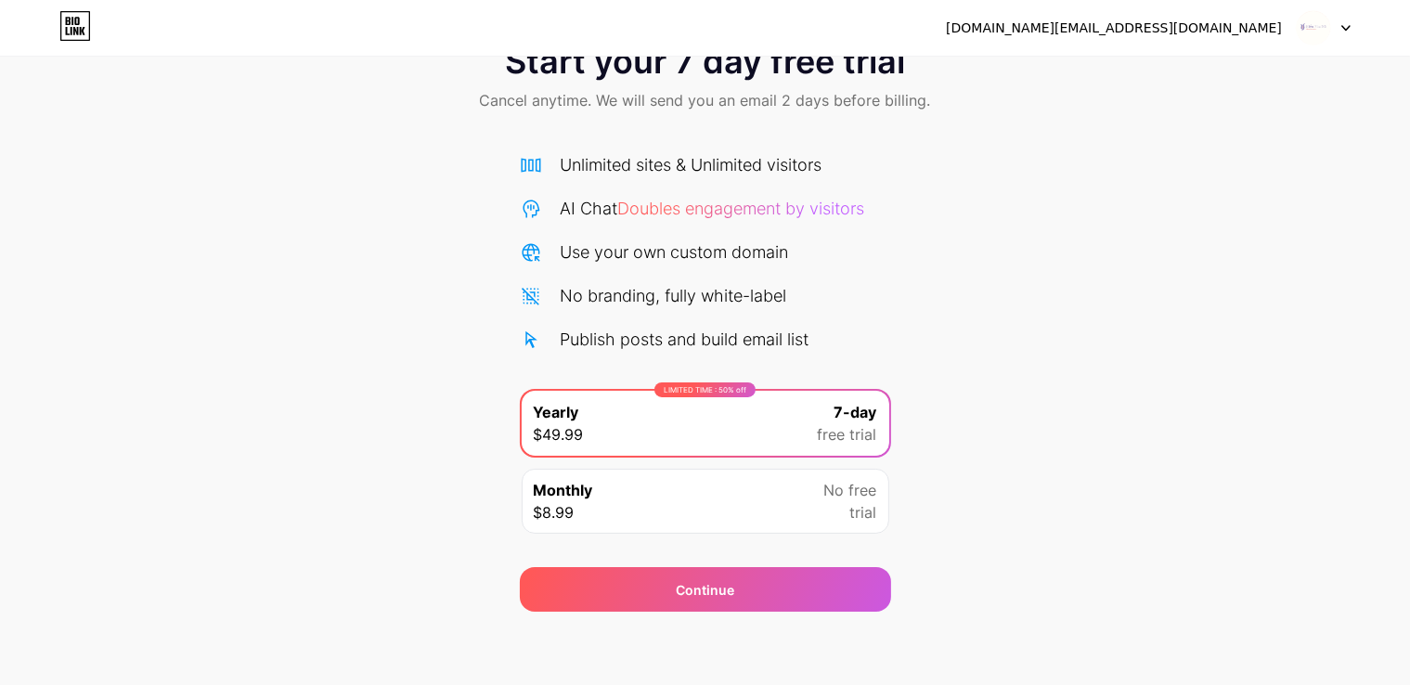
click at [1074, 461] on div "Start your 7 day free trial Cancel anytime. We will send you an email 2 days be…" at bounding box center [705, 318] width 1410 height 588
click at [828, 498] on span "No free" at bounding box center [850, 490] width 53 height 22
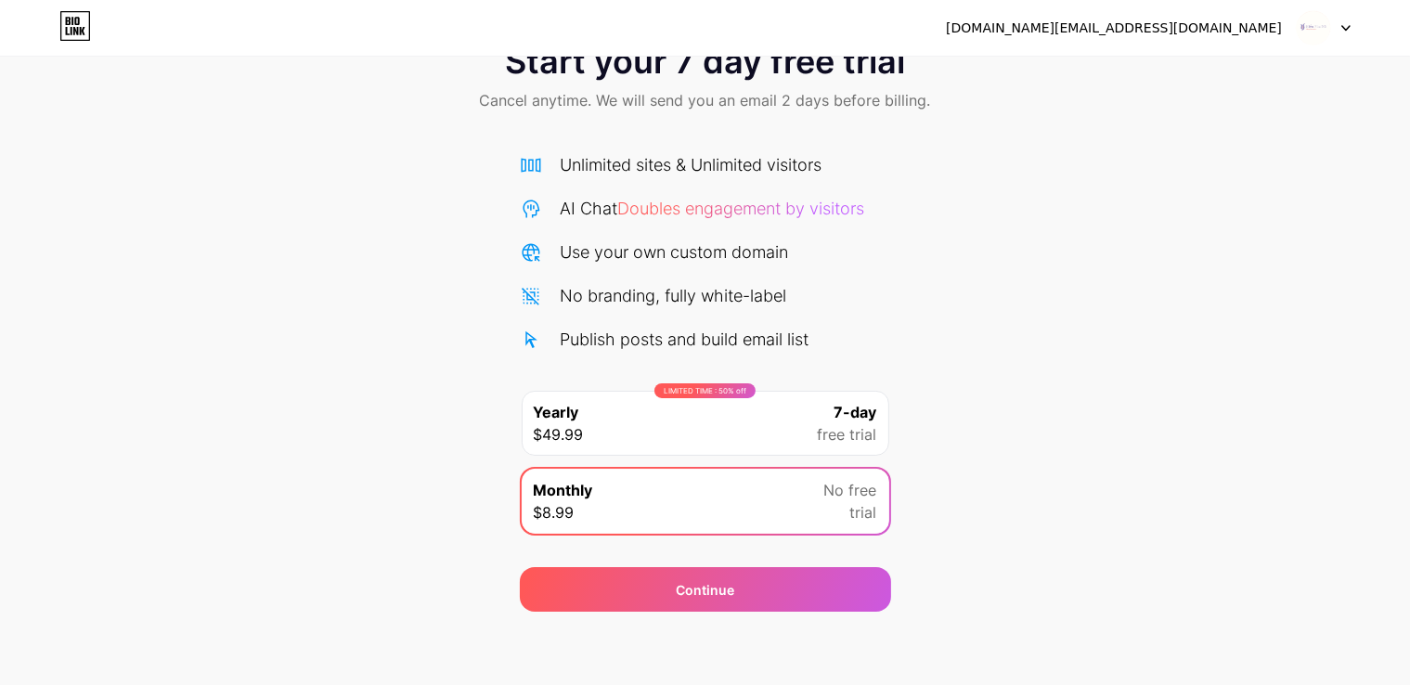
scroll to position [0, 0]
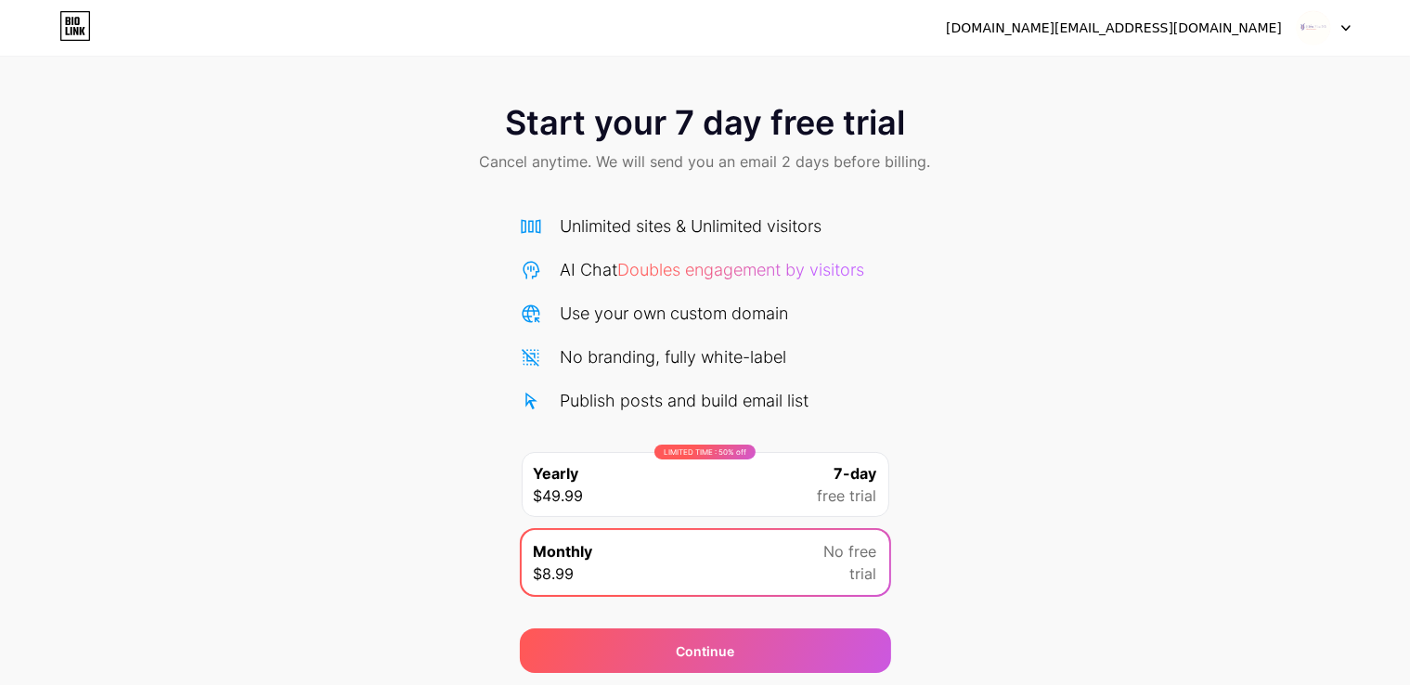
click at [1299, 29] on img at bounding box center [1313, 27] width 35 height 35
click at [1087, 250] on div "Start your 7 day free trial Cancel anytime. We will send you an email 2 days be…" at bounding box center [705, 379] width 1410 height 588
click at [77, 28] on icon at bounding box center [75, 31] width 5 height 8
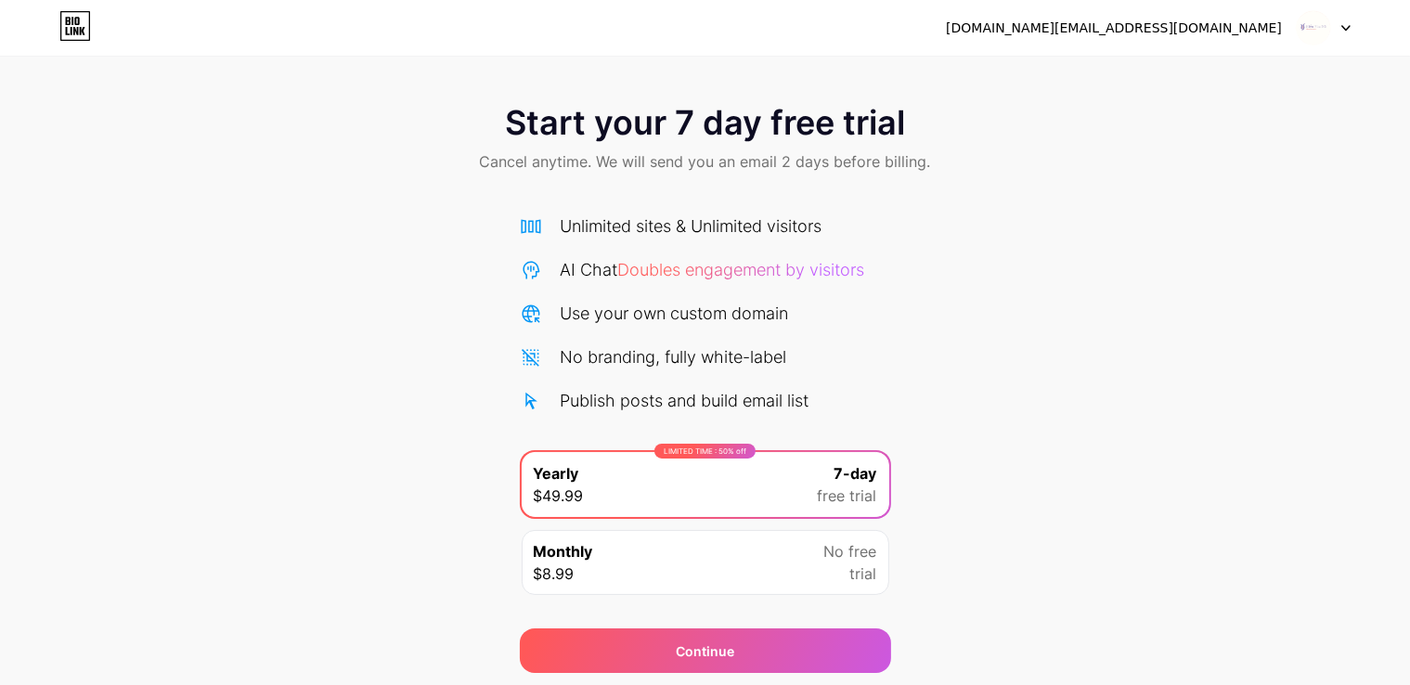
scroll to position [61, 0]
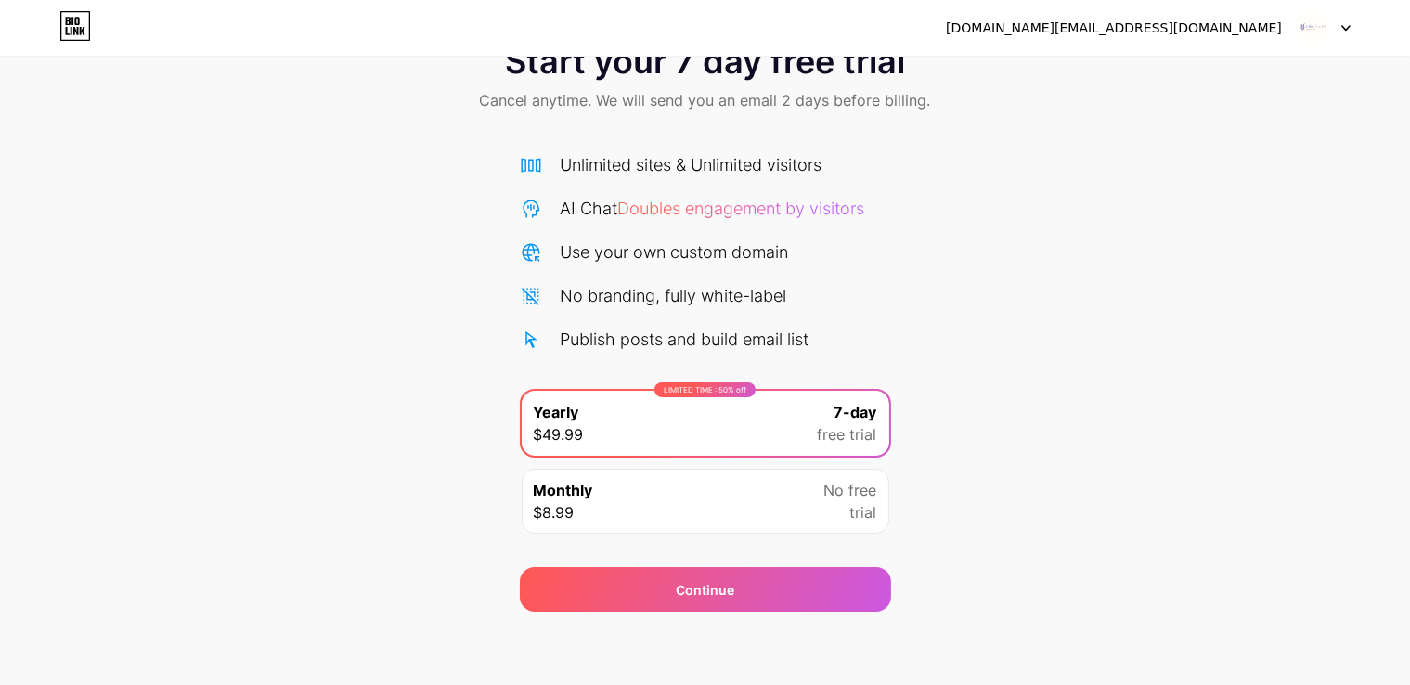
click at [1105, 459] on div "Start your 7 day free trial Cancel anytime. We will send you an email 2 days be…" at bounding box center [705, 318] width 1410 height 588
click at [791, 510] on div "Monthly $8.99 No free trial" at bounding box center [706, 501] width 368 height 65
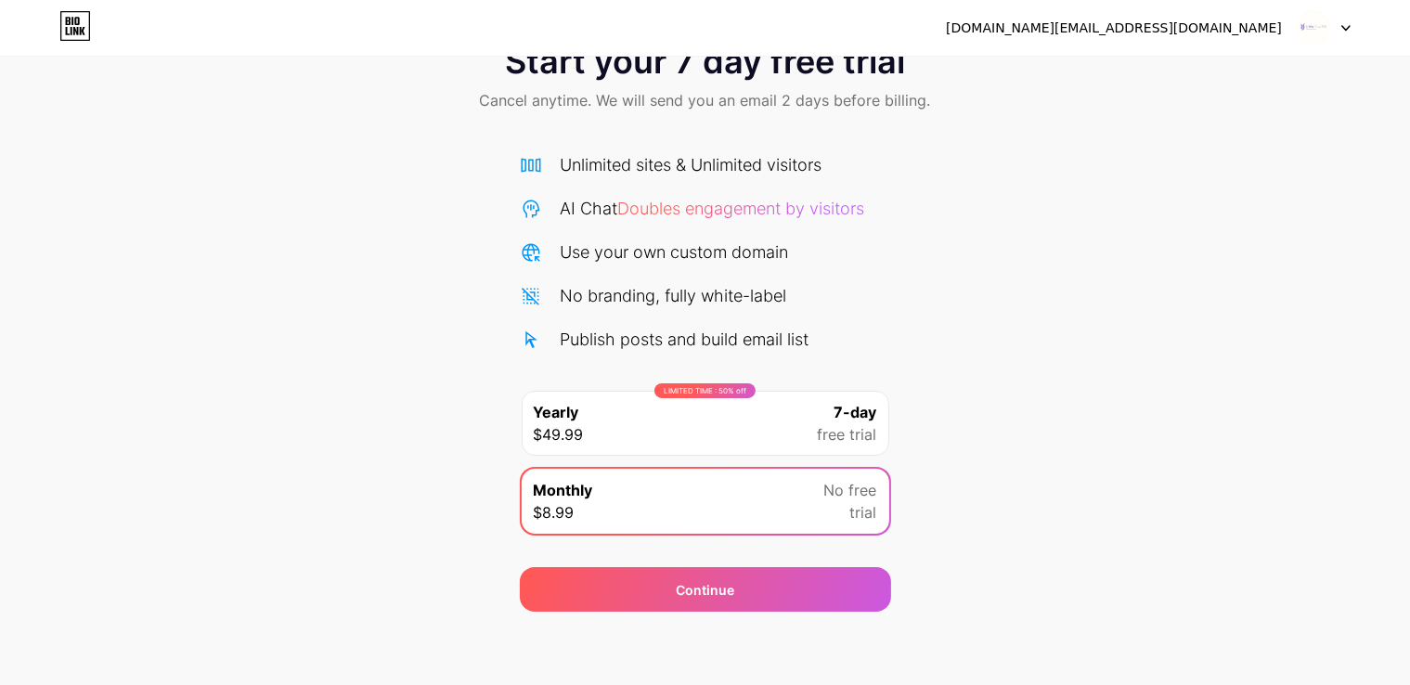
click at [1132, 363] on div "Start your 7 day free trial Cancel anytime. We will send you an email 2 days be…" at bounding box center [705, 318] width 1410 height 588
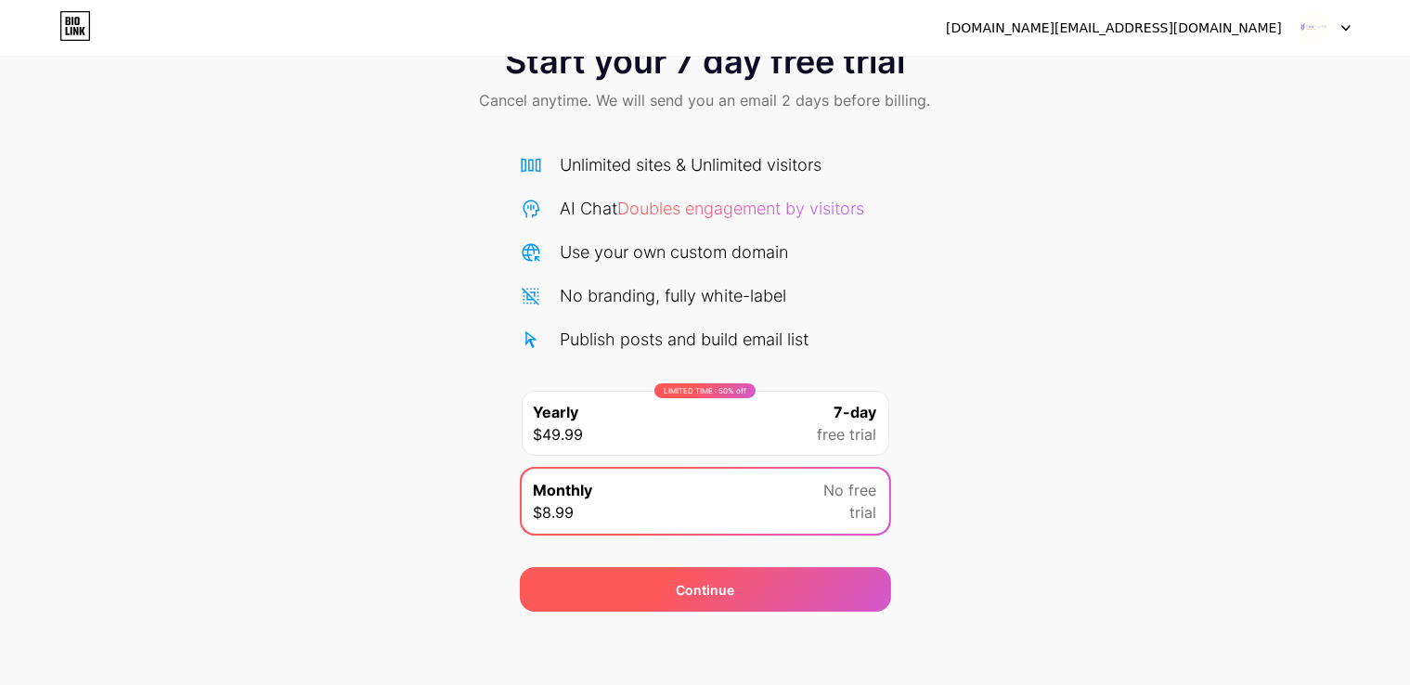
click at [768, 589] on div "Continue" at bounding box center [705, 589] width 371 height 45
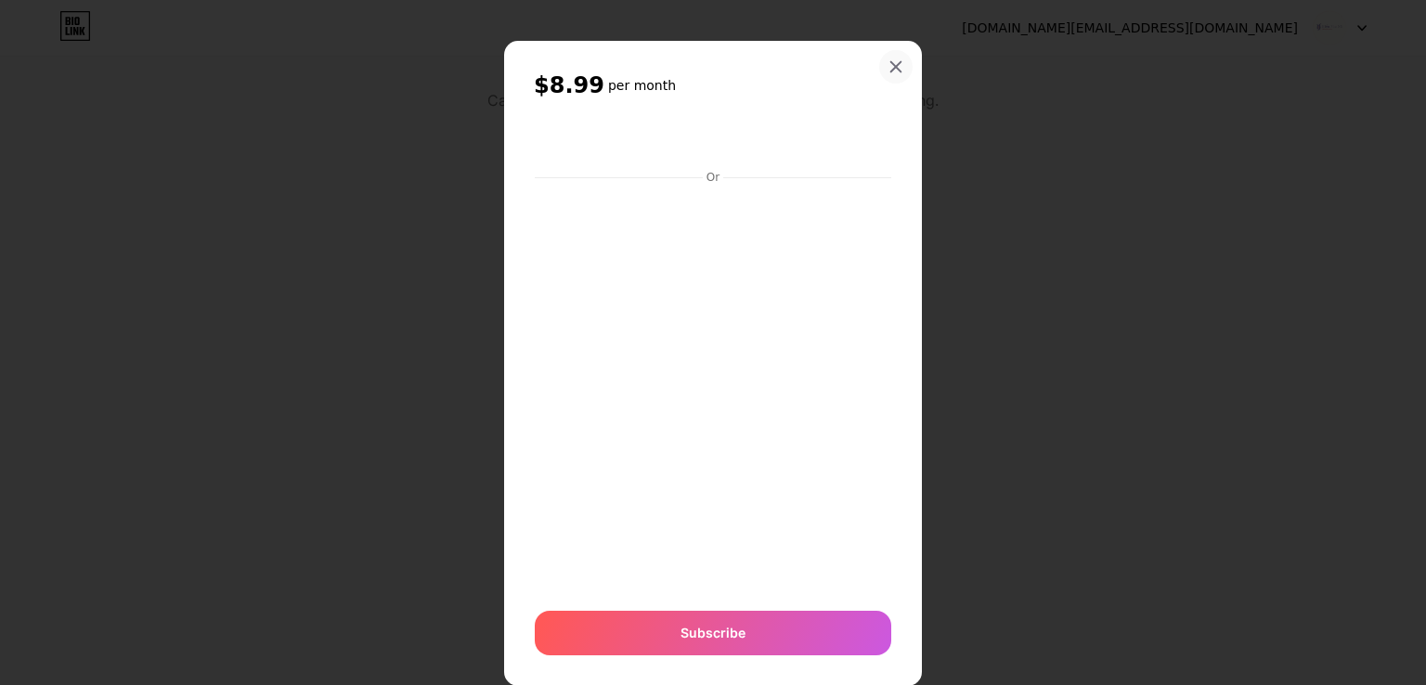
click at [891, 71] on icon at bounding box center [895, 66] width 15 height 15
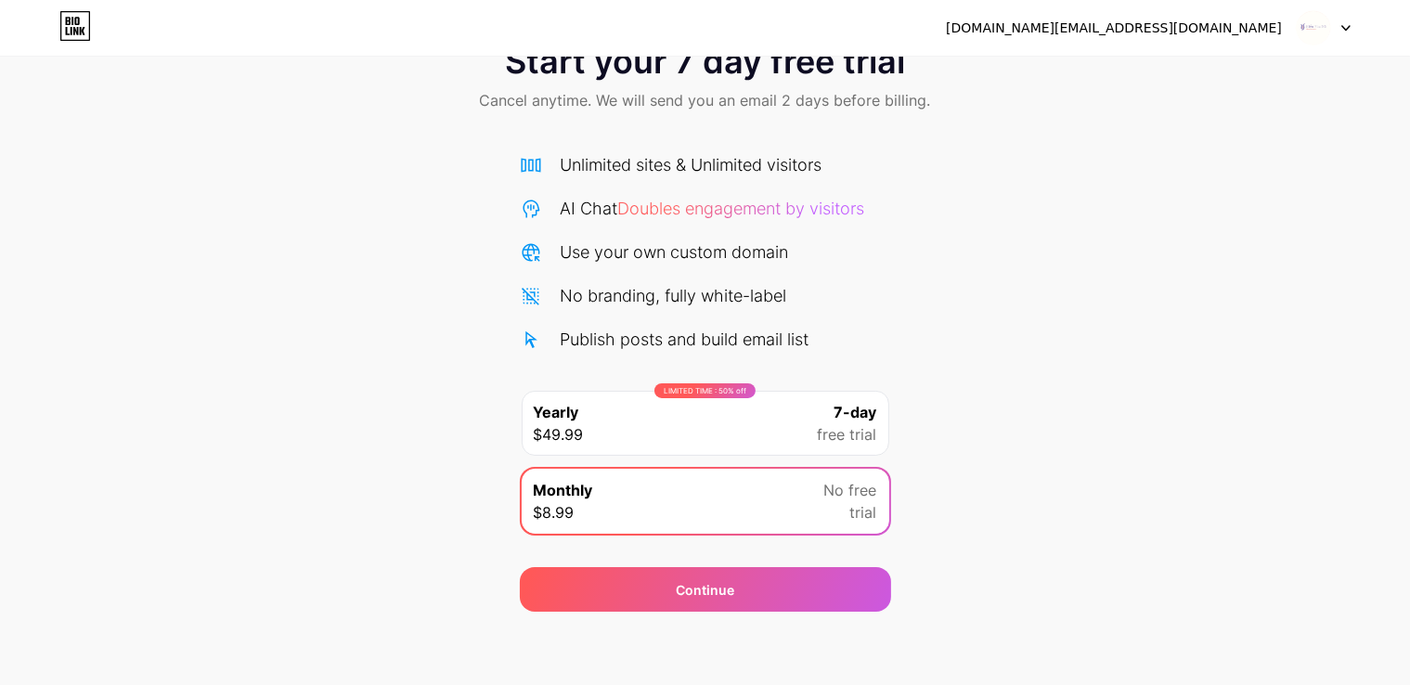
scroll to position [0, 0]
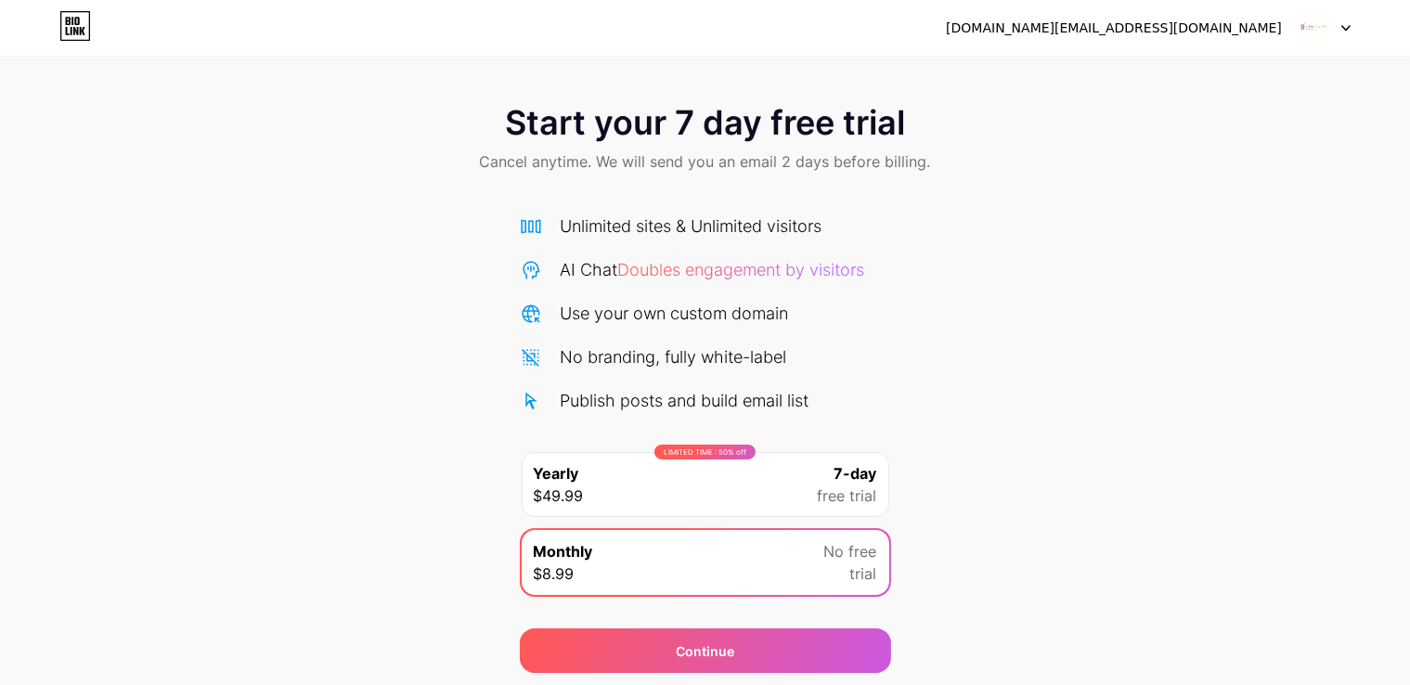
click at [62, 22] on icon at bounding box center [75, 26] width 32 height 30
